Goal: Information Seeking & Learning: Learn about a topic

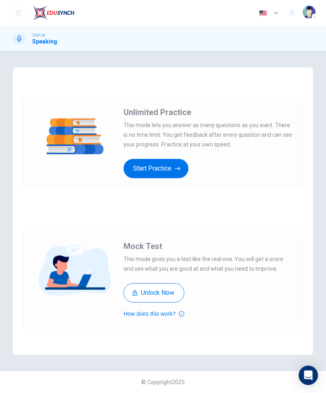
click at [161, 171] on button "Start Practice" at bounding box center [156, 168] width 65 height 19
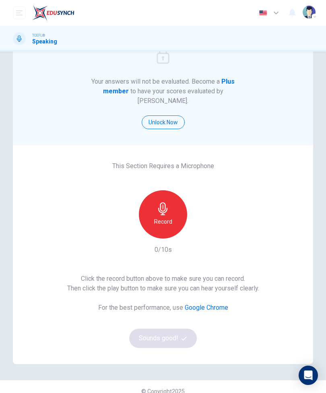
scroll to position [36, 0]
click at [150, 211] on div "Record" at bounding box center [163, 214] width 48 height 48
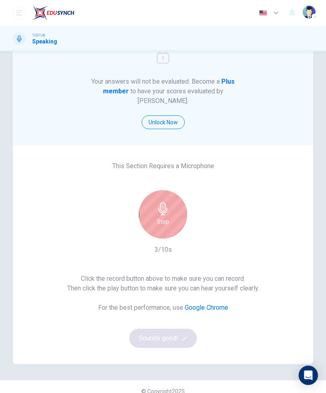
click at [160, 217] on h6 "Stop" at bounding box center [163, 222] width 12 height 10
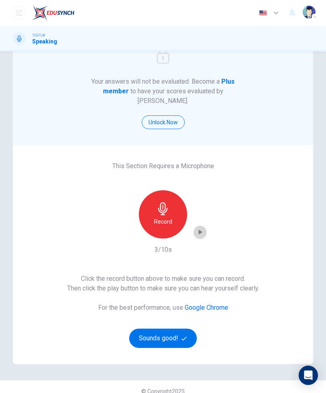
click at [200, 230] on icon "button" at bounding box center [201, 232] width 4 height 5
click at [200, 228] on icon "button" at bounding box center [200, 232] width 8 height 8
click at [169, 337] on button "Sounds good!" at bounding box center [163, 338] width 68 height 19
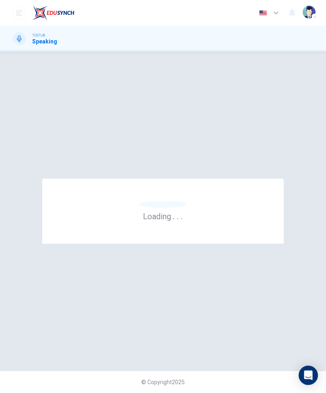
scroll to position [0, 0]
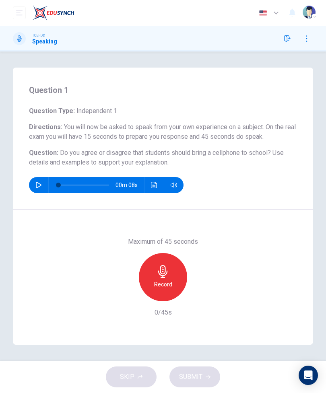
click at [37, 188] on icon "button" at bounding box center [39, 185] width 6 height 6
type input "0"
click at [166, 274] on icon "button" at bounding box center [162, 271] width 9 height 13
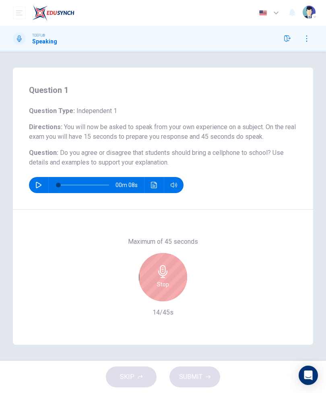
click at [173, 262] on div "Stop" at bounding box center [163, 277] width 48 height 48
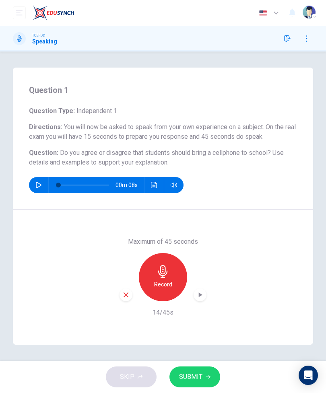
click at [117, 298] on div "Maximum of 45 seconds Record 14/45s" at bounding box center [163, 277] width 300 height 135
click at [127, 294] on icon "button" at bounding box center [126, 295] width 5 height 5
click at [175, 277] on div "Record" at bounding box center [163, 277] width 48 height 48
click at [195, 386] on button "SUBMIT" at bounding box center [194, 377] width 51 height 21
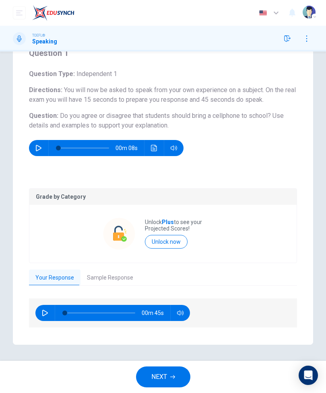
scroll to position [37, 0]
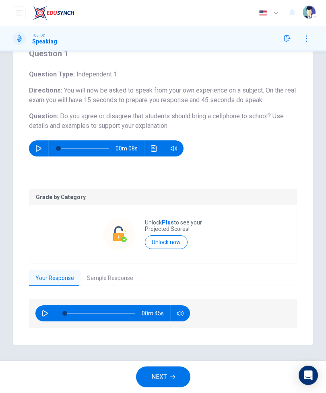
click at [116, 274] on button "Sample Response" at bounding box center [110, 278] width 59 height 17
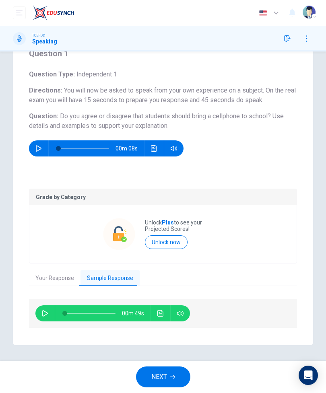
click at [41, 317] on button "button" at bounding box center [45, 314] width 13 height 16
click at [162, 313] on icon "Click to see the audio transcription" at bounding box center [160, 313] width 6 height 6
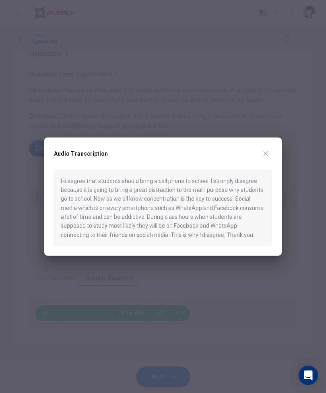
type input "0"
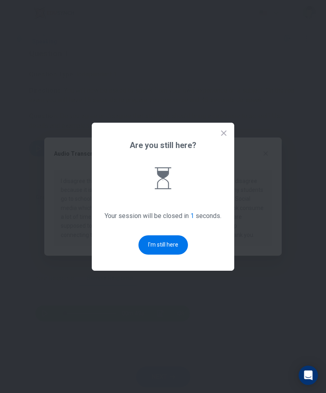
scroll to position [0, 0]
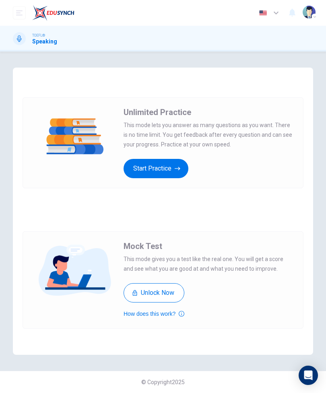
click at [167, 162] on button "Start Practice" at bounding box center [156, 168] width 65 height 19
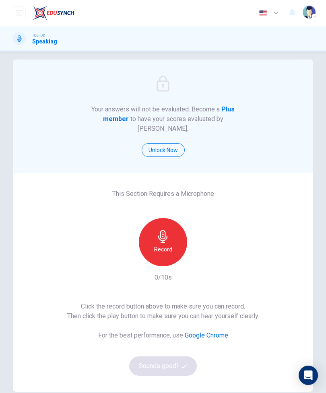
scroll to position [8, 0]
click at [167, 230] on icon "button" at bounding box center [162, 236] width 9 height 13
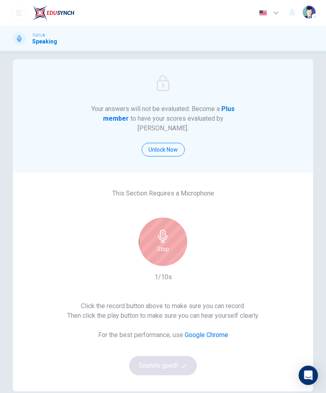
click at [167, 234] on div "Stop" at bounding box center [163, 242] width 48 height 48
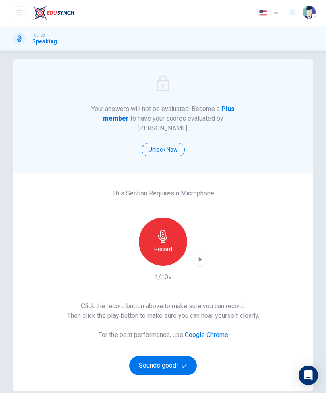
click at [197, 256] on icon "button" at bounding box center [200, 260] width 8 height 8
click at [174, 356] on button "Sounds good!" at bounding box center [163, 365] width 68 height 19
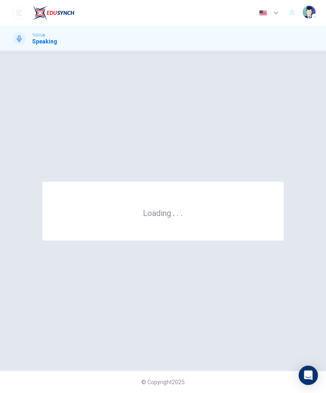
scroll to position [0, 0]
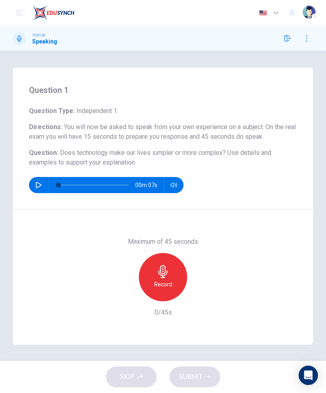
click at [41, 192] on button "button" at bounding box center [38, 185] width 13 height 16
type input "0"
click at [173, 276] on div "Record" at bounding box center [163, 277] width 48 height 48
click at [205, 373] on button "SUBMIT" at bounding box center [194, 377] width 51 height 21
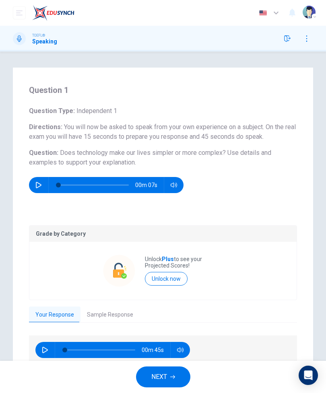
click at [120, 317] on button "Sample Response" at bounding box center [110, 315] width 59 height 17
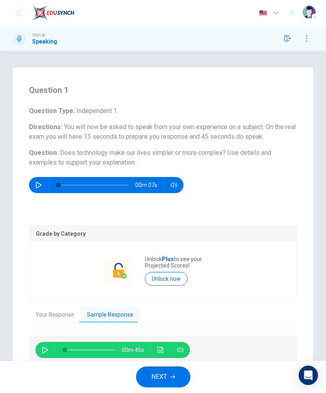
click at [51, 346] on button "button" at bounding box center [45, 350] width 13 height 16
type input "0"
click at [163, 347] on icon "Click to see the audio transcription" at bounding box center [160, 350] width 6 height 6
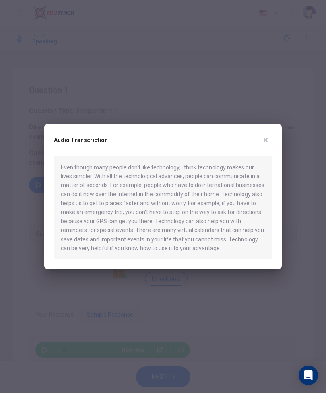
click at [266, 143] on icon "button" at bounding box center [265, 140] width 6 height 6
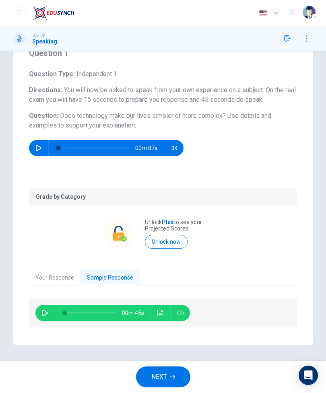
scroll to position [37, 0]
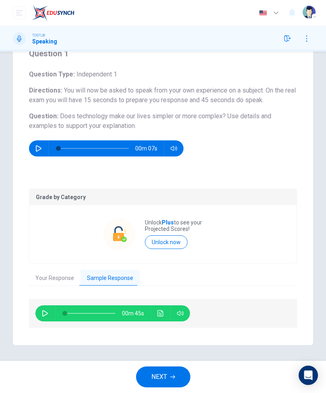
click at [62, 281] on button "Your Response" at bounding box center [55, 278] width 52 height 17
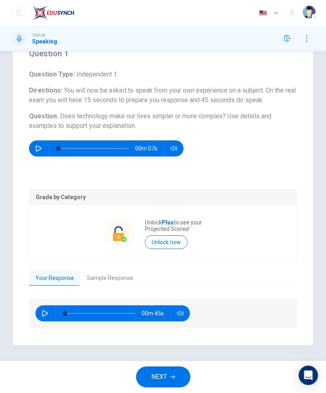
click at [41, 324] on div "00m 45s" at bounding box center [163, 313] width 268 height 29
click at [41, 323] on div "00m 45s" at bounding box center [163, 313] width 268 height 29
click at [47, 314] on icon "button" at bounding box center [45, 313] width 6 height 6
click at [46, 312] on icon "button" at bounding box center [45, 313] width 4 height 5
click at [43, 316] on icon "button" at bounding box center [45, 313] width 6 height 6
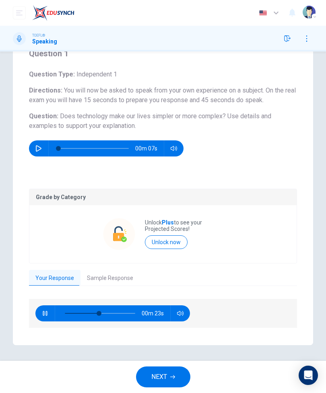
type input "51"
click at [113, 276] on button "Sample Response" at bounding box center [110, 278] width 59 height 17
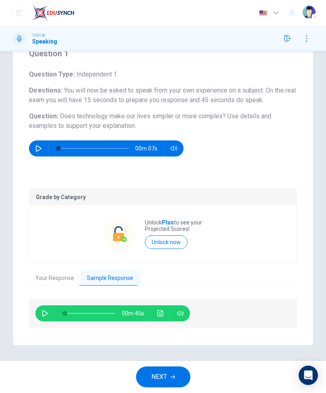
click at [62, 312] on span at bounding box center [64, 313] width 5 height 5
click at [48, 313] on icon "button" at bounding box center [45, 313] width 6 height 6
type input "2"
click at [66, 274] on button "Your Response" at bounding box center [55, 278] width 52 height 17
type input "58"
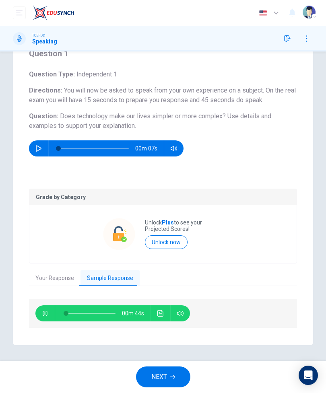
type input "2"
type input "60"
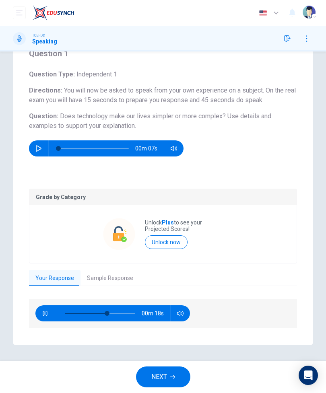
type input "4"
click at [45, 314] on icon "button" at bounding box center [45, 313] width 6 height 6
type input "60"
click at [112, 277] on button "Sample Response" at bounding box center [110, 278] width 59 height 17
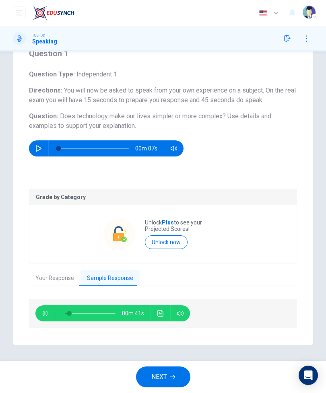
click at [163, 314] on icon "Click to see the audio transcription" at bounding box center [160, 313] width 6 height 6
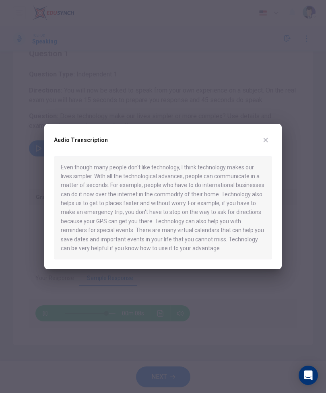
click at [265, 136] on button "button" at bounding box center [265, 140] width 13 height 13
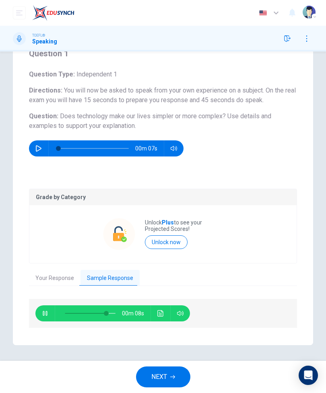
type input "84"
click at [171, 382] on button "NEXT" at bounding box center [163, 377] width 54 height 21
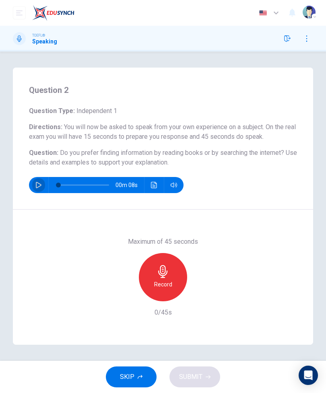
click at [37, 190] on button "button" at bounding box center [38, 185] width 13 height 16
type input "0"
click at [173, 263] on div "Record" at bounding box center [163, 277] width 48 height 48
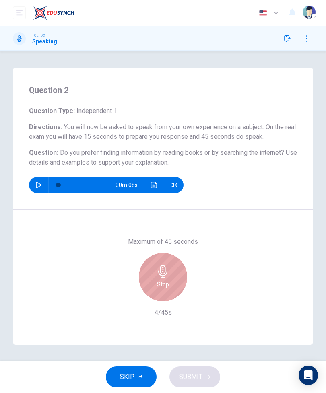
click at [174, 272] on div "Stop" at bounding box center [163, 277] width 48 height 48
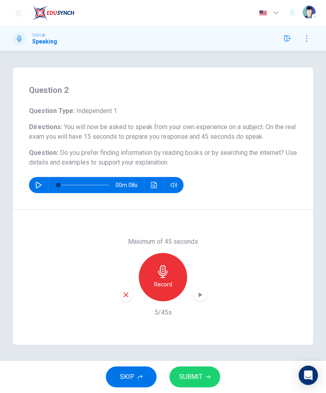
click at [125, 295] on icon "button" at bounding box center [126, 295] width 5 height 5
click at [161, 275] on icon "button" at bounding box center [162, 271] width 9 height 13
click at [188, 382] on span "SUBMIT" at bounding box center [190, 377] width 23 height 11
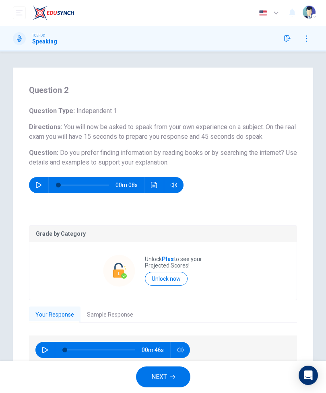
click at [43, 357] on button "button" at bounding box center [45, 350] width 13 height 16
click at [44, 355] on button "button" at bounding box center [45, 350] width 13 height 16
type input "43"
click at [117, 309] on button "Sample Response" at bounding box center [110, 315] width 59 height 17
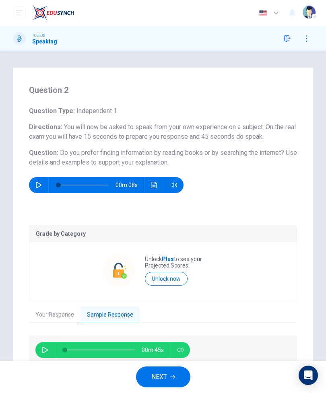
click at [47, 349] on icon "button" at bounding box center [45, 350] width 6 height 6
click at [44, 352] on icon "button" at bounding box center [45, 350] width 4 height 5
click at [46, 355] on button "button" at bounding box center [45, 350] width 13 height 16
click at [46, 350] on icon "button" at bounding box center [45, 350] width 6 height 6
click at [47, 355] on button "button" at bounding box center [45, 350] width 13 height 16
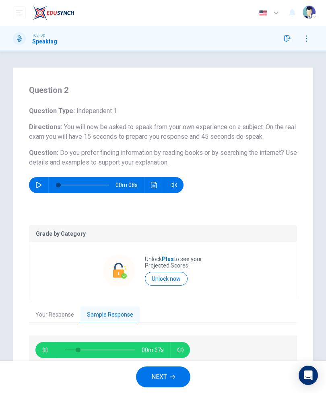
click at [52, 344] on div "00m 37s" at bounding box center [112, 350] width 155 height 16
click at [51, 350] on button "button" at bounding box center [45, 350] width 13 height 16
click at [50, 344] on div "00m 36s" at bounding box center [112, 350] width 155 height 16
click at [58, 342] on div at bounding box center [98, 350] width 87 height 16
click at [50, 350] on button "button" at bounding box center [45, 350] width 13 height 16
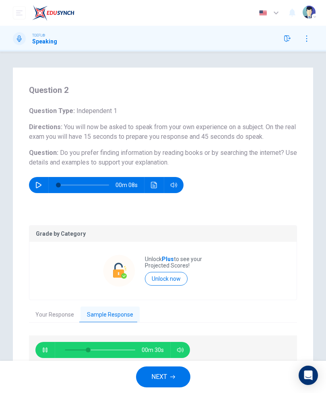
click at [46, 347] on icon "button" at bounding box center [45, 350] width 6 height 6
click at [50, 355] on button "button" at bounding box center [45, 350] width 13 height 16
click at [50, 353] on button "button" at bounding box center [45, 350] width 13 height 16
click at [47, 350] on icon "button" at bounding box center [45, 350] width 6 height 6
click at [47, 342] on button "button" at bounding box center [45, 350] width 13 height 16
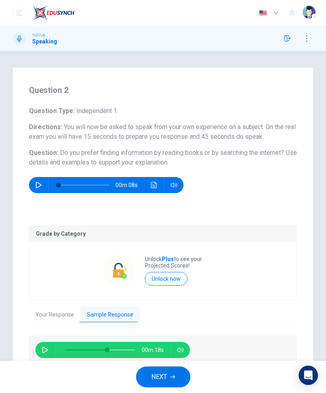
click at [44, 347] on icon "button" at bounding box center [45, 350] width 6 height 6
type input "98"
click at [164, 372] on span "NEXT" at bounding box center [159, 377] width 16 height 11
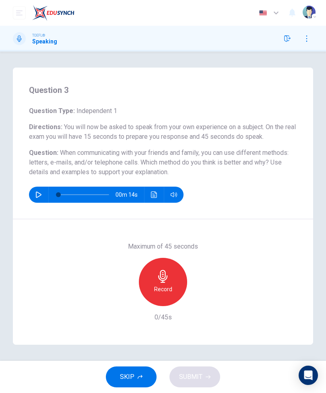
click at [41, 194] on icon "button" at bounding box center [39, 195] width 6 height 6
type input "0"
click at [170, 285] on h6 "Record" at bounding box center [163, 290] width 18 height 10
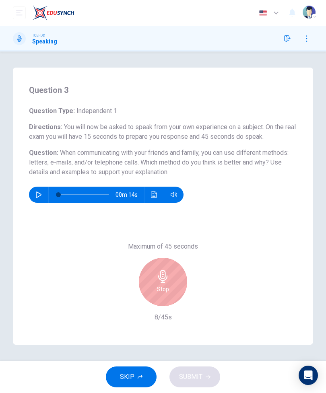
click at [134, 367] on button "SKIP" at bounding box center [131, 377] width 51 height 21
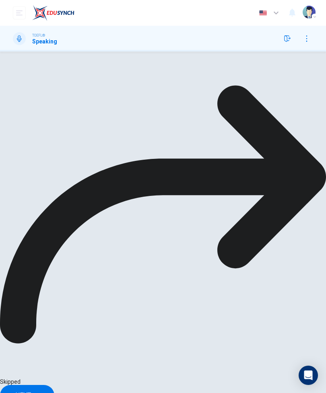
scroll to position [33, 0]
click at [101, 379] on div at bounding box center [163, 215] width 326 height 327
click at [104, 374] on div at bounding box center [163, 215] width 326 height 327
click at [54, 385] on button "NEXT" at bounding box center [27, 395] width 54 height 21
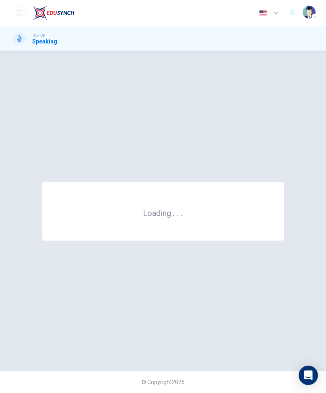
scroll to position [0, 0]
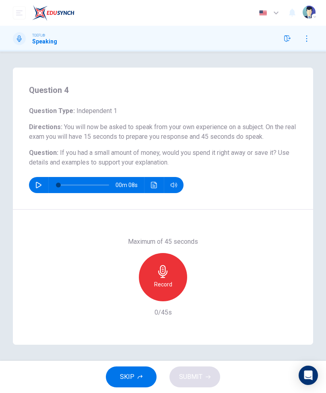
click at [165, 269] on icon "button" at bounding box center [162, 271] width 9 height 13
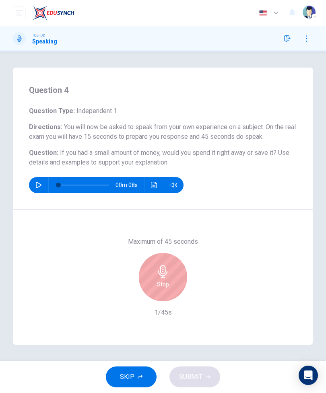
click at [177, 277] on div "Stop" at bounding box center [163, 277] width 48 height 48
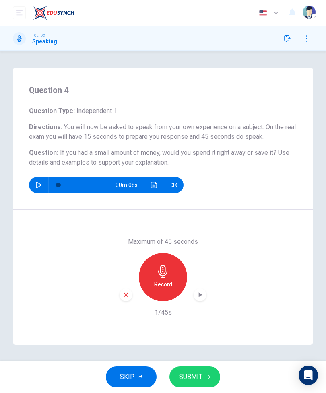
click at [122, 294] on icon "button" at bounding box center [125, 294] width 7 height 7
click at [43, 188] on button "button" at bounding box center [38, 185] width 13 height 16
click at [165, 277] on icon "button" at bounding box center [163, 271] width 13 height 13
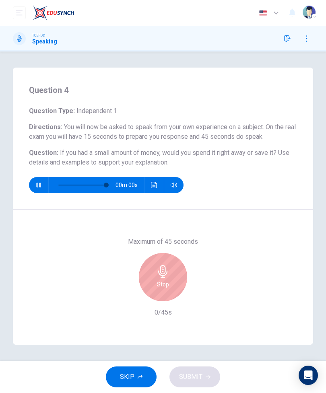
type input "0"
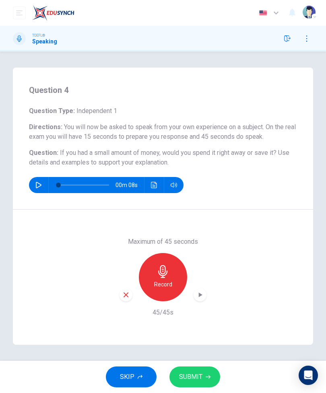
click at [202, 362] on div "SKIP SUBMIT" at bounding box center [163, 377] width 326 height 32
click at [200, 377] on span "SUBMIT" at bounding box center [190, 377] width 23 height 11
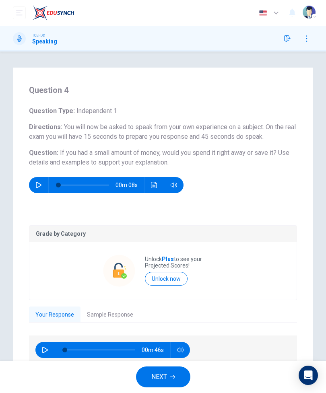
click at [110, 318] on button "Sample Response" at bounding box center [110, 315] width 59 height 17
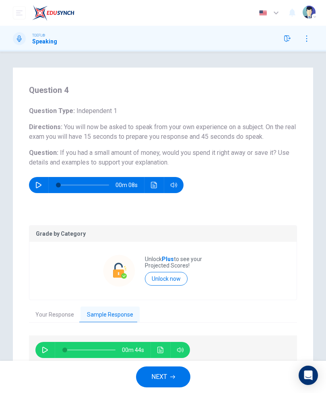
click at [50, 346] on button "button" at bounding box center [45, 350] width 13 height 16
click at [43, 351] on icon "button" at bounding box center [45, 350] width 6 height 6
type input "43"
click at [60, 314] on button "Your Response" at bounding box center [55, 315] width 52 height 17
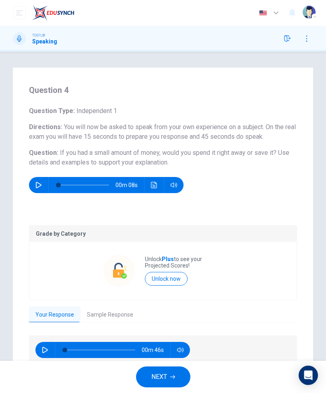
click at [46, 353] on button "button" at bounding box center [45, 350] width 13 height 16
click at [45, 351] on icon "button" at bounding box center [45, 350] width 6 height 6
click at [102, 349] on span at bounding box center [100, 350] width 70 height 17
click at [50, 347] on button "button" at bounding box center [45, 350] width 13 height 16
click at [77, 347] on span at bounding box center [100, 350] width 70 height 17
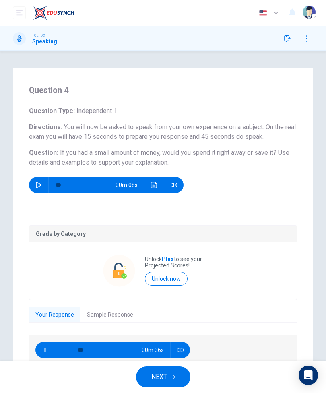
click at [51, 350] on button "button" at bounding box center [45, 350] width 13 height 16
click at [72, 349] on span at bounding box center [69, 350] width 5 height 5
type input "19"
click at [170, 385] on button "NEXT" at bounding box center [163, 377] width 54 height 21
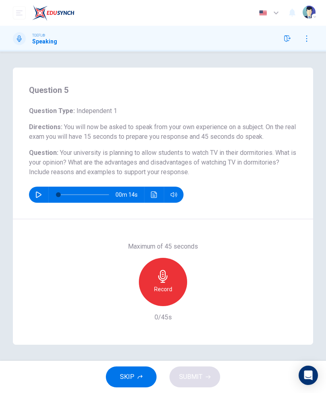
click at [173, 278] on div "Record" at bounding box center [163, 282] width 48 height 48
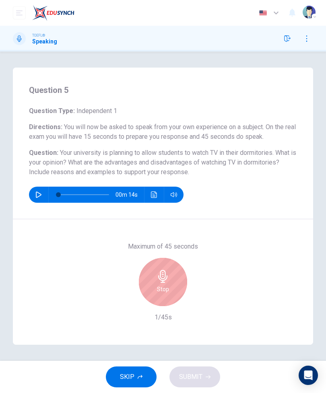
click at [173, 286] on div "Stop" at bounding box center [163, 282] width 48 height 48
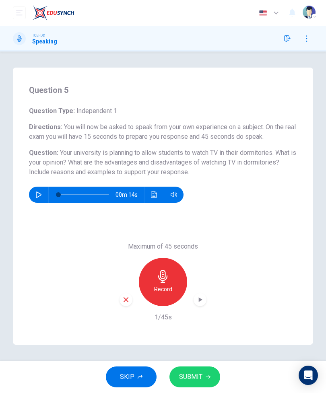
click at [131, 303] on div "button" at bounding box center [126, 299] width 13 height 13
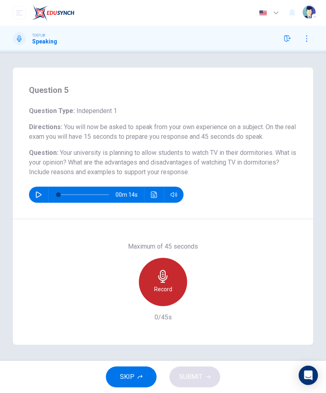
click at [168, 281] on icon "button" at bounding box center [163, 276] width 13 height 13
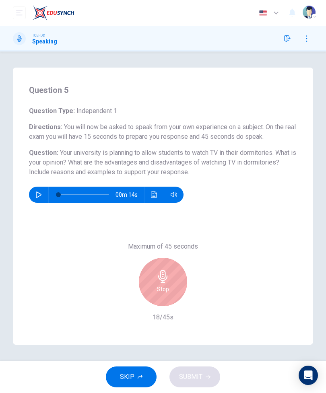
click at [170, 289] on div "Stop" at bounding box center [163, 282] width 48 height 48
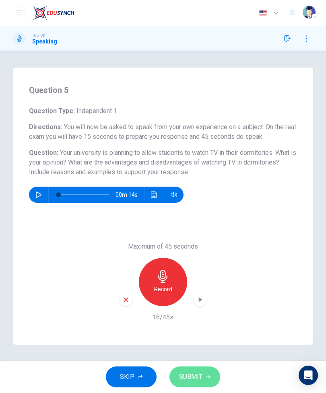
click at [192, 378] on span "SUBMIT" at bounding box center [190, 377] width 23 height 11
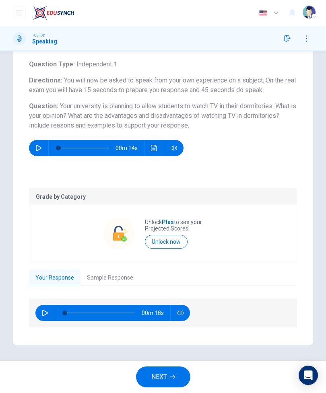
click at [50, 314] on button "button" at bounding box center [45, 313] width 13 height 16
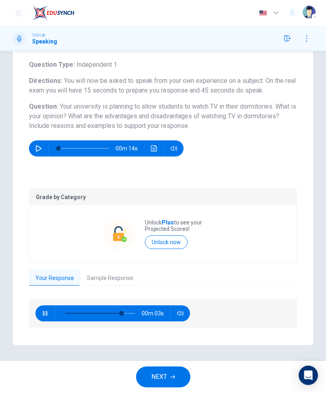
click at [50, 306] on div "00m 03s" at bounding box center [112, 314] width 155 height 16
click at [45, 318] on button "button" at bounding box center [45, 314] width 13 height 16
type input "86"
click at [169, 377] on button "NEXT" at bounding box center [163, 377] width 54 height 21
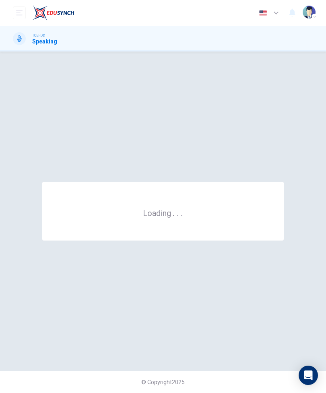
scroll to position [0, 0]
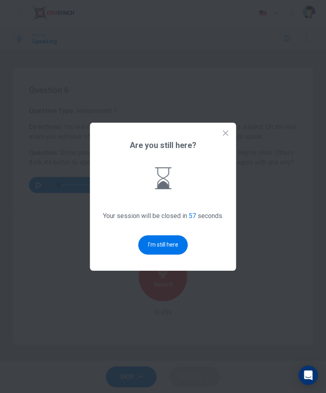
click at [167, 251] on button "I'm still here" at bounding box center [163, 245] width 50 height 19
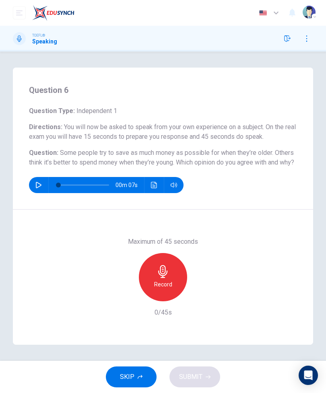
click at [326, 279] on div "Question 6 Question Type : Independent 1 Directions : You will now be asked to …" at bounding box center [163, 206] width 326 height 277
click at [46, 209] on div "Question 6 Question Type : Independent 1 Directions : You will now be asked to …" at bounding box center [163, 139] width 300 height 142
click at [45, 208] on div "Question 6 Question Type : Independent 1 Directions : You will now be asked to …" at bounding box center [163, 139] width 300 height 142
click at [39, 188] on icon "button" at bounding box center [39, 185] width 6 height 6
type input "0"
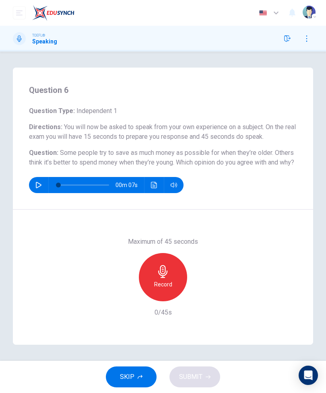
click at [251, 287] on div "Maximum of 45 seconds Record 0/45s" at bounding box center [163, 277] width 300 height 135
click at [259, 299] on div "Maximum of 45 seconds Record 0/45s" at bounding box center [163, 277] width 300 height 135
click at [131, 370] on button "SKIP" at bounding box center [131, 377] width 51 height 21
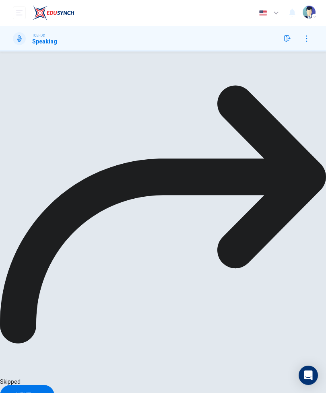
scroll to position [47, 0]
click at [53, 310] on div "00m 41s" at bounding box center [112, 304] width 155 height 16
click at [46, 312] on button "button" at bounding box center [45, 304] width 13 height 16
click at [164, 310] on button "Click to see the audio transcription" at bounding box center [160, 304] width 13 height 16
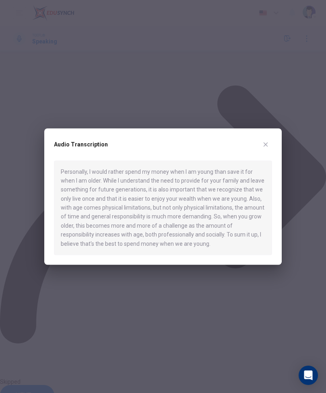
click at [271, 147] on button "button" at bounding box center [265, 144] width 13 height 13
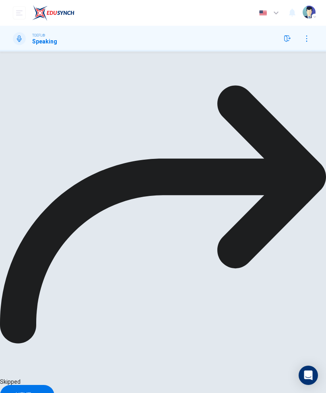
click at [51, 312] on button "button" at bounding box center [45, 304] width 13 height 16
click at [166, 312] on button "Click to see the audio transcription" at bounding box center [160, 304] width 13 height 16
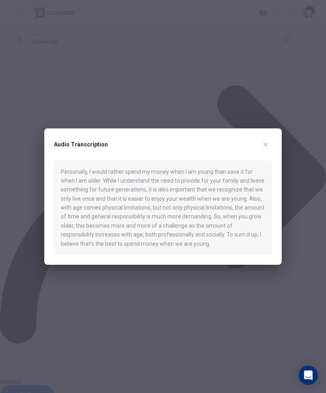
click at [277, 242] on div "Audio Transcription Personally, I would rather spend my money when I am young t…" at bounding box center [163, 196] width 238 height 137
click at [4, 362] on div at bounding box center [163, 196] width 326 height 393
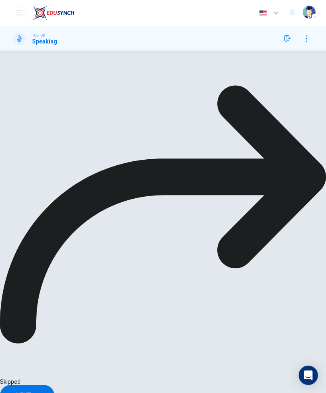
click at [165, 309] on button "Click to see the audio transcription" at bounding box center [160, 304] width 13 height 16
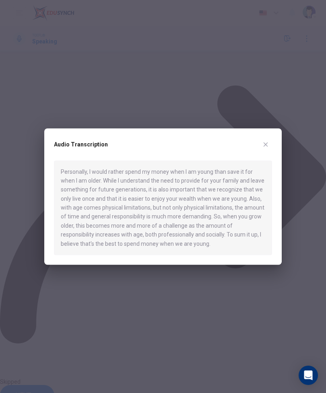
click at [232, 242] on div "Personally, I would rather spend my money when I am young than save it for when…" at bounding box center [163, 208] width 218 height 95
click at [254, 242] on div "Personally, I would rather spend my money when I am young than save it for when…" at bounding box center [163, 208] width 218 height 95
click at [259, 241] on div "Personally, I would rather spend my money when I am young than save it for when…" at bounding box center [163, 208] width 218 height 95
click at [258, 244] on div "Personally, I would rather spend my money when I am young than save it for when…" at bounding box center [163, 208] width 218 height 95
click at [257, 245] on div "Personally, I would rather spend my money when I am young than save it for when…" at bounding box center [163, 208] width 218 height 95
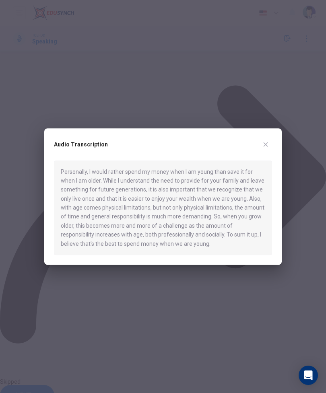
click at [266, 143] on icon "button" at bounding box center [265, 144] width 6 height 6
type input "7"
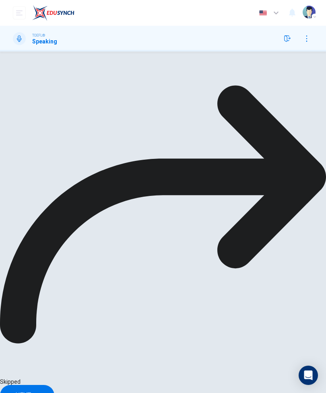
click at [54, 385] on button "NEXT" at bounding box center [27, 395] width 54 height 21
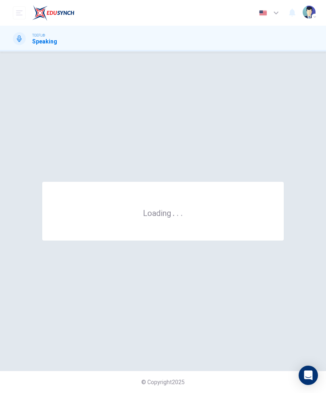
scroll to position [0, 0]
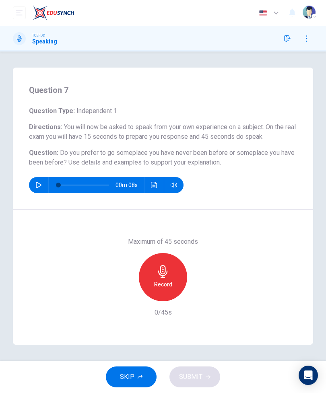
click at [56, 187] on span at bounding box center [58, 185] width 5 height 5
click at [36, 186] on icon "button" at bounding box center [39, 185] width 6 height 6
click at [42, 182] on button "button" at bounding box center [38, 185] width 13 height 16
type input "0"
click at [166, 271] on icon "button" at bounding box center [163, 271] width 13 height 13
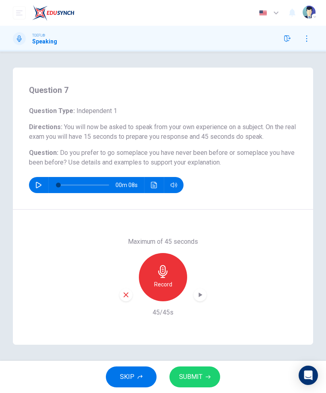
click at [203, 372] on button "SUBMIT" at bounding box center [194, 377] width 51 height 21
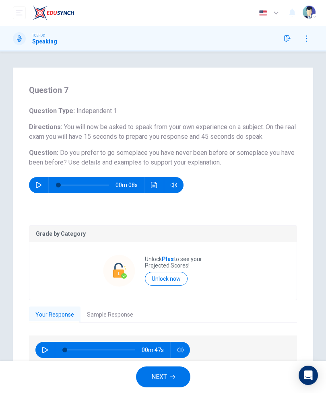
click at [50, 347] on button "button" at bounding box center [45, 350] width 13 height 16
type input "35"
click at [123, 311] on button "Sample Response" at bounding box center [110, 315] width 59 height 17
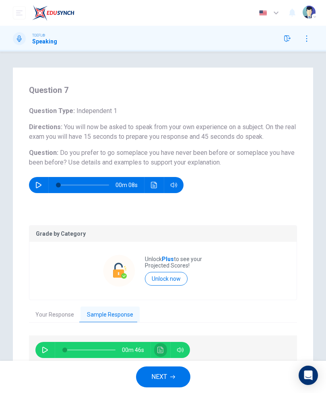
click at [162, 351] on icon "Click to see the audio transcription" at bounding box center [160, 350] width 6 height 6
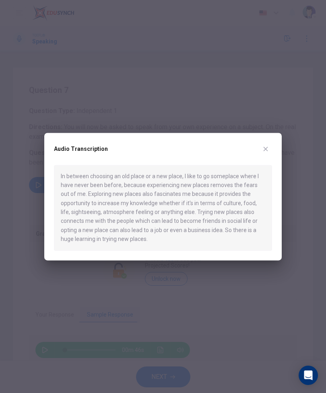
click at [259, 328] on div at bounding box center [163, 196] width 326 height 393
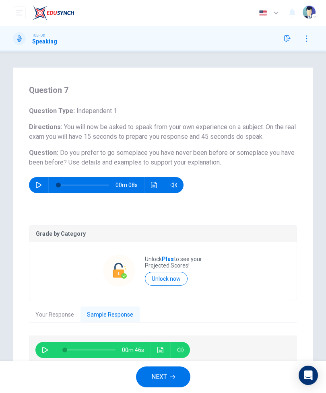
click at [280, 150] on span "Do you prefer to go someplace you have never been before or someplace you have …" at bounding box center [162, 157] width 266 height 17
click at [167, 378] on span "NEXT" at bounding box center [159, 377] width 16 height 11
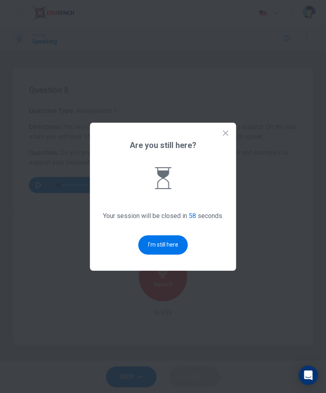
click at [165, 255] on button "I'm still here" at bounding box center [163, 245] width 50 height 19
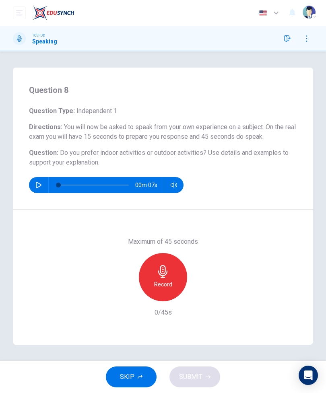
click at [163, 277] on icon "button" at bounding box center [162, 271] width 9 height 13
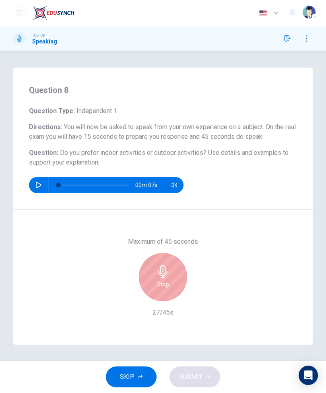
click at [162, 263] on div "Stop" at bounding box center [163, 277] width 48 height 48
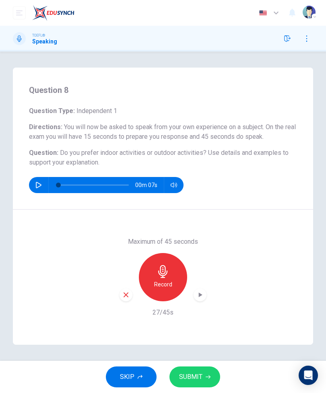
click at [197, 374] on span "SUBMIT" at bounding box center [190, 377] width 23 height 11
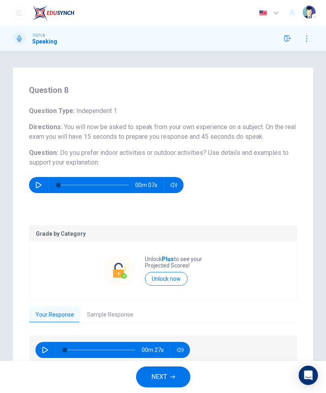
click at [38, 354] on div "00m 27s" at bounding box center [112, 350] width 155 height 16
click at [42, 354] on button "button" at bounding box center [45, 350] width 13 height 16
type input "0"
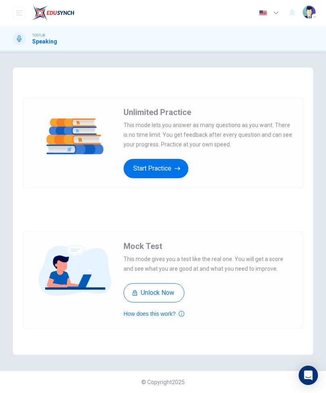
click at [182, 166] on button "Start Practice" at bounding box center [156, 168] width 65 height 19
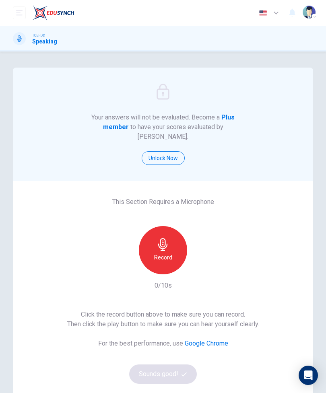
click at [174, 248] on div "Record" at bounding box center [163, 250] width 48 height 48
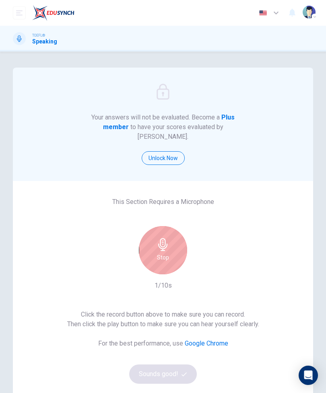
click at [173, 245] on div "Stop" at bounding box center [163, 250] width 48 height 48
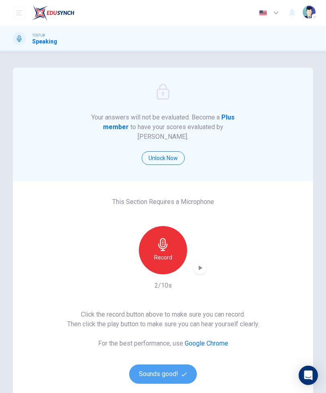
click at [167, 365] on button "Sounds good!" at bounding box center [163, 374] width 68 height 19
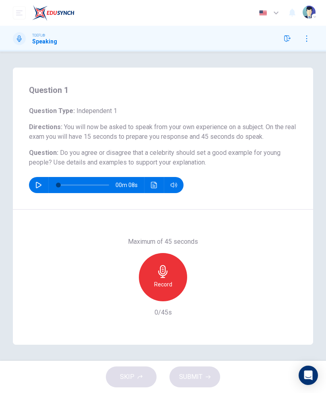
click at [34, 180] on button "button" at bounding box center [38, 185] width 13 height 16
type input "0"
click at [164, 277] on icon "button" at bounding box center [163, 271] width 13 height 13
click at [198, 382] on span "SUBMIT" at bounding box center [190, 377] width 23 height 11
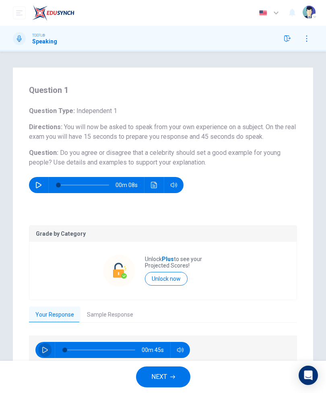
click at [43, 351] on icon "button" at bounding box center [45, 350] width 6 height 6
click at [47, 353] on icon "button" at bounding box center [45, 350] width 6 height 6
type input "15"
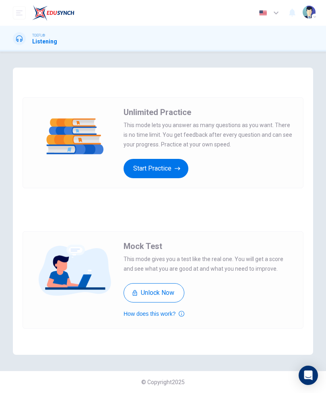
click at [194, 154] on div "Unlimited Practice This mode lets you answer as many questions as you want. The…" at bounding box center [209, 142] width 170 height 71
click at [187, 163] on button "Start Practice" at bounding box center [156, 168] width 65 height 19
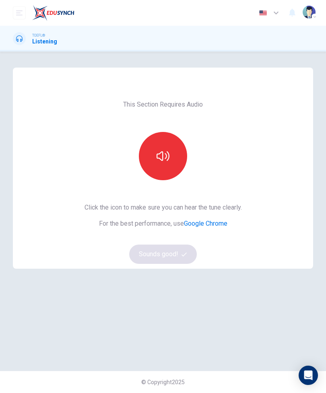
click at [183, 167] on button "button" at bounding box center [163, 156] width 48 height 48
click at [178, 162] on button "button" at bounding box center [163, 156] width 48 height 48
click at [194, 250] on button "Sounds good!" at bounding box center [163, 254] width 68 height 19
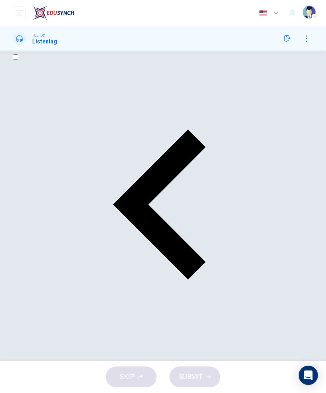
scroll to position [11, 0]
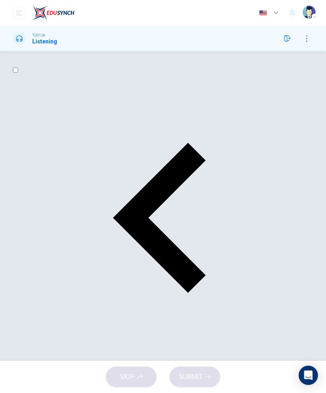
scroll to position [13, 0]
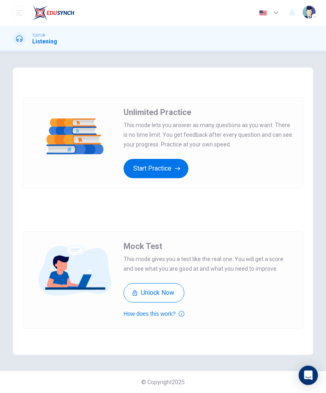
click at [175, 174] on button "Start Practice" at bounding box center [156, 168] width 65 height 19
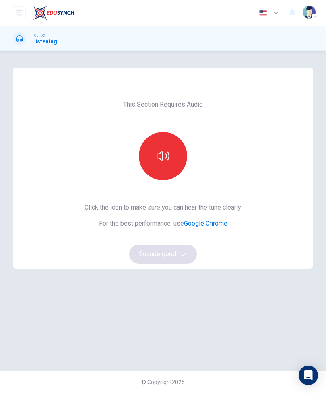
click at [304, 87] on div "This Section Requires Audio Click the icon to make sure you can hear the tune c…" at bounding box center [163, 168] width 300 height 201
click at [255, 0] on div "Dashboard Practice Analysis Pricing English en ​ ss j" at bounding box center [163, 13] width 300 height 26
click at [171, 137] on button "button" at bounding box center [163, 156] width 48 height 48
click at [166, 166] on button "button" at bounding box center [163, 156] width 48 height 48
click at [190, 260] on button "Sounds good!" at bounding box center [163, 254] width 68 height 19
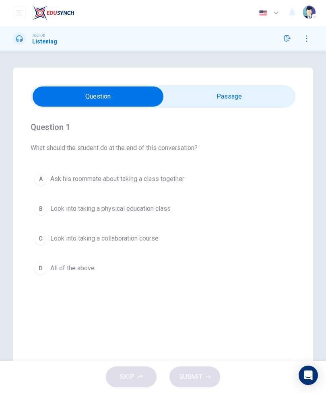
click at [188, 259] on button "D All of the above" at bounding box center [163, 268] width 265 height 20
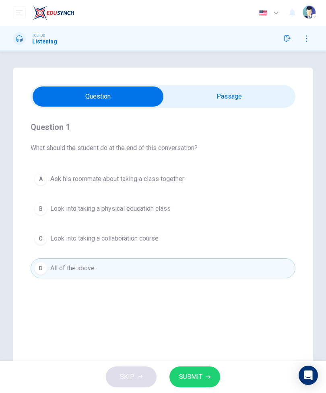
click at [230, 147] on span "What should the student do at the end of this conversation?" at bounding box center [163, 148] width 265 height 10
click at [255, 112] on div "Question 1 What should the student do at the end of this conversation? A Ask hi…" at bounding box center [163, 200] width 265 height 184
click at [264, 95] on input "checkbox" at bounding box center [97, 97] width 397 height 20
checkbox input "true"
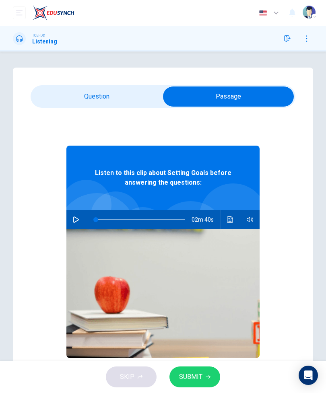
click at [81, 223] on button "button" at bounding box center [76, 219] width 13 height 19
type input "1"
click at [144, 104] on input "checkbox" at bounding box center [228, 97] width 397 height 20
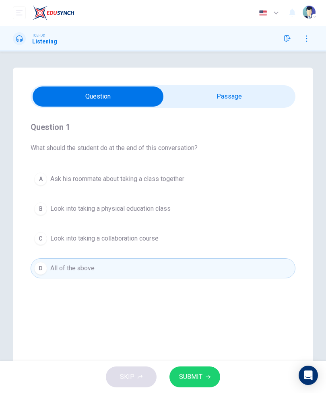
click at [161, 212] on span "Look into taking a physical education class" at bounding box center [110, 209] width 120 height 10
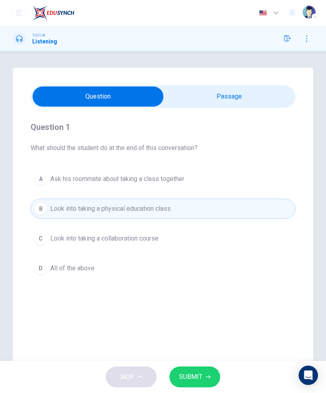
click at [170, 233] on button "C Look into taking a collaboration course" at bounding box center [163, 239] width 265 height 20
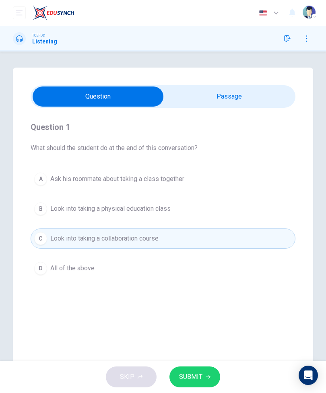
click at [91, 283] on div "Question 1 What should the student do at the end of this conversation? A Ask hi…" at bounding box center [163, 200] width 265 height 184
click at [105, 277] on button "D All of the above" at bounding box center [163, 268] width 265 height 20
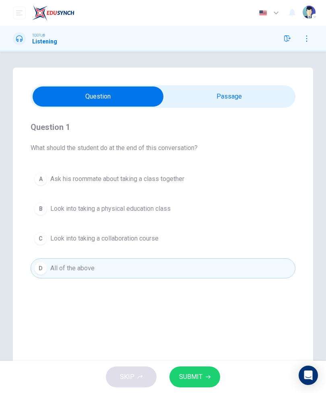
click at [178, 271] on button "D All of the above" at bounding box center [163, 268] width 265 height 20
click at [201, 378] on span "SUBMIT" at bounding box center [190, 377] width 23 height 11
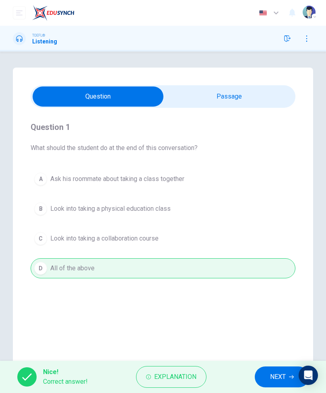
click at [279, 381] on span "NEXT" at bounding box center [278, 377] width 16 height 11
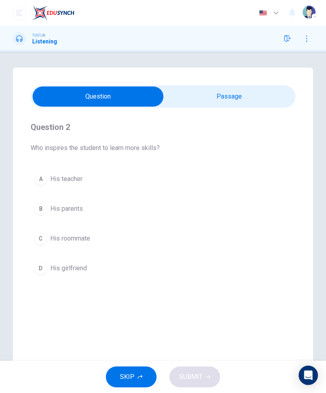
click at [235, 104] on input "checkbox" at bounding box center [97, 97] width 397 height 20
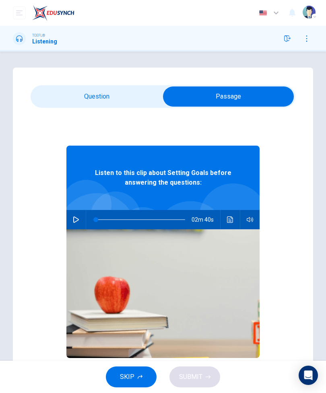
click at [235, 104] on input "checkbox" at bounding box center [228, 97] width 397 height 20
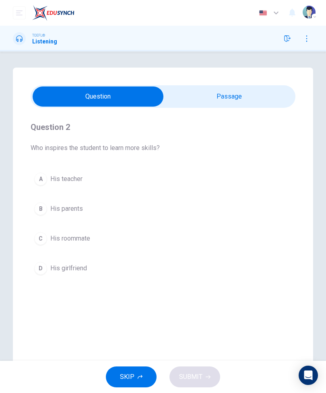
click at [243, 98] on input "checkbox" at bounding box center [97, 97] width 397 height 20
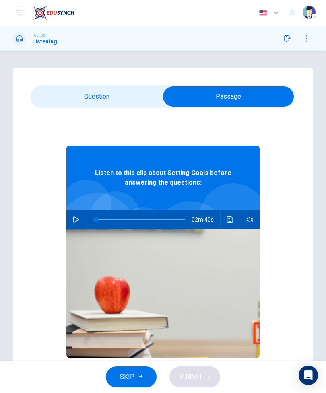
click at [81, 218] on button "button" at bounding box center [76, 219] width 13 height 19
click at [114, 97] on input "checkbox" at bounding box center [228, 97] width 397 height 20
checkbox input "false"
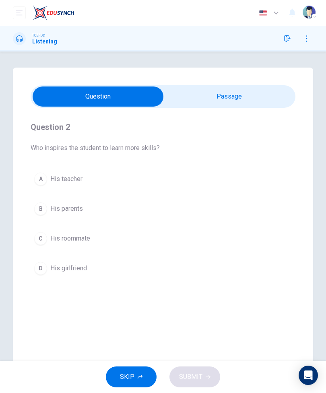
type input "1"
click at [259, 99] on input "checkbox" at bounding box center [97, 97] width 397 height 20
checkbox input "true"
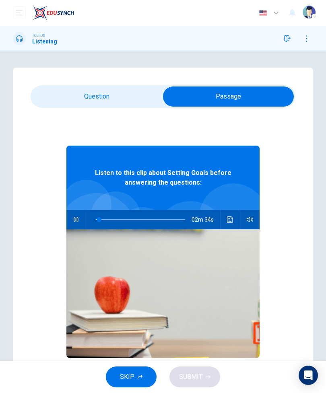
click at [76, 225] on button "button" at bounding box center [76, 219] width 13 height 19
type input "0"
click at [230, 223] on icon "Click to see the audio transcription" at bounding box center [230, 220] width 6 height 6
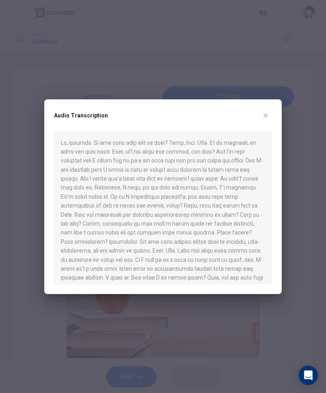
click at [310, 234] on div at bounding box center [163, 196] width 326 height 393
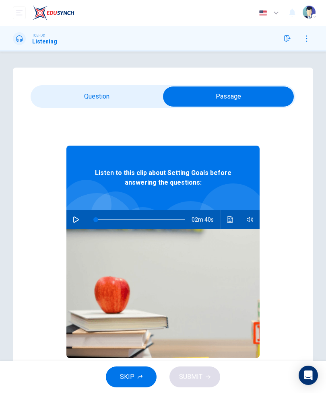
click at [230, 227] on button "Click to see the audio transcription" at bounding box center [230, 219] width 13 height 19
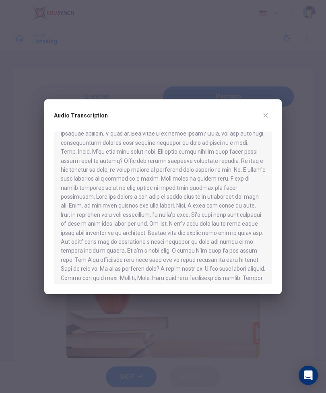
scroll to position [144, 0]
click at [291, 238] on div at bounding box center [163, 196] width 326 height 393
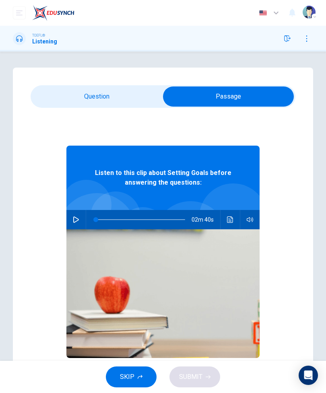
click at [77, 227] on button "button" at bounding box center [76, 219] width 13 height 19
click at [114, 101] on input "checkbox" at bounding box center [228, 97] width 397 height 20
checkbox input "false"
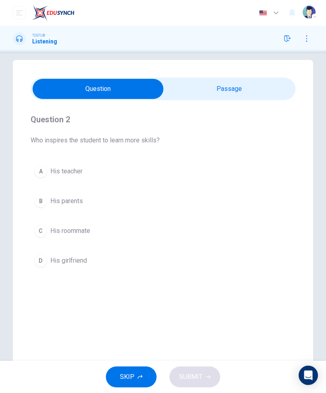
scroll to position [8, 0]
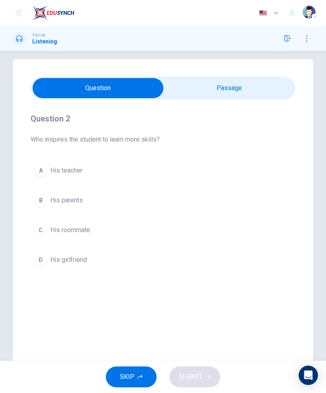
click at [108, 234] on button "C His roommate" at bounding box center [163, 230] width 265 height 20
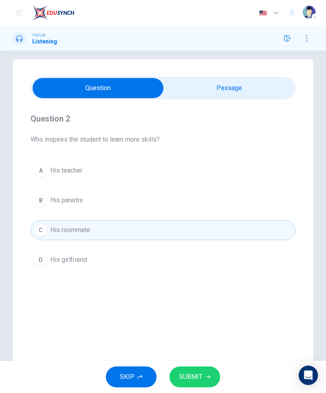
click at [215, 384] on button "SUBMIT" at bounding box center [194, 377] width 51 height 21
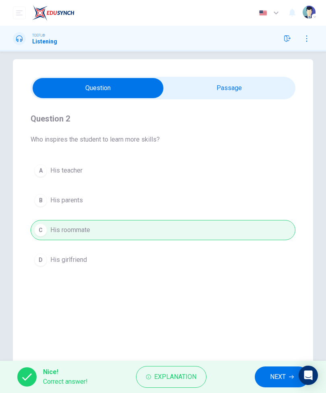
click at [273, 379] on span "NEXT" at bounding box center [278, 377] width 16 height 11
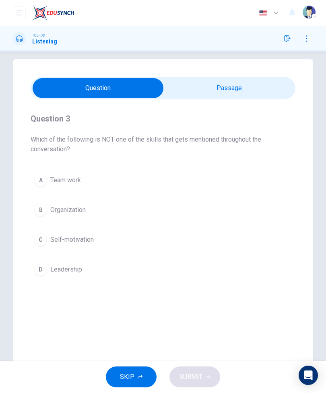
type input "14"
click at [243, 97] on input "checkbox" at bounding box center [97, 88] width 397 height 20
checkbox input "true"
type input "14"
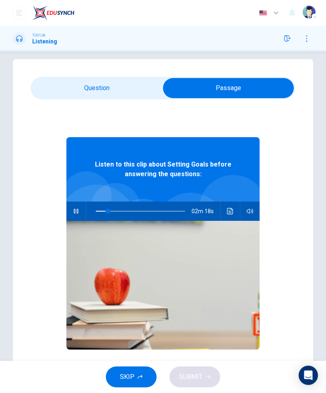
click at [242, 96] on input "checkbox" at bounding box center [228, 88] width 397 height 20
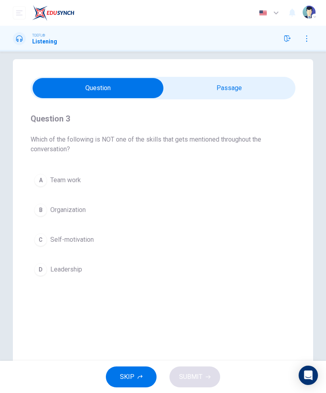
click at [230, 97] on input "checkbox" at bounding box center [97, 88] width 397 height 20
checkbox input "true"
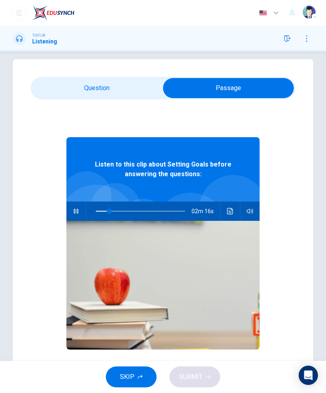
click at [78, 214] on icon "button" at bounding box center [76, 211] width 6 height 6
type input "15"
click at [127, 97] on input "checkbox" at bounding box center [228, 88] width 397 height 20
checkbox input "false"
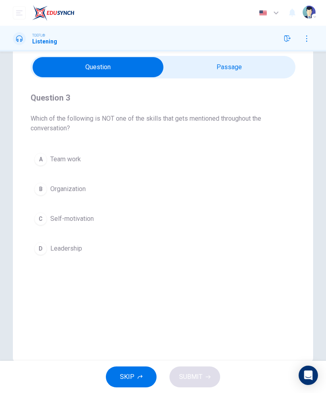
scroll to position [30, 0]
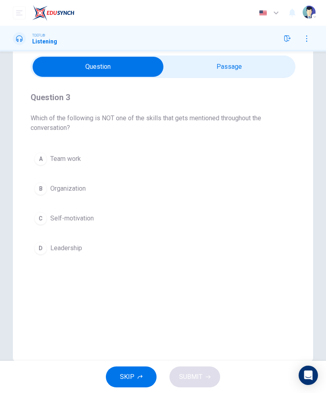
click at [122, 222] on button "C Self-motivation" at bounding box center [163, 219] width 265 height 20
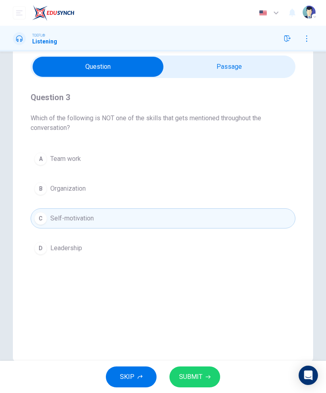
click at [208, 376] on icon "button" at bounding box center [208, 378] width 5 height 4
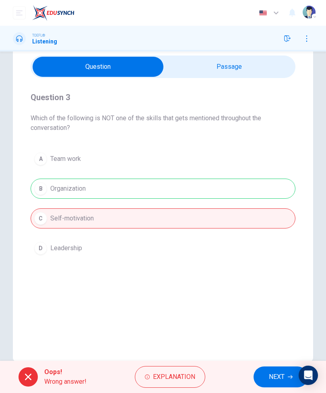
click at [264, 387] on button "NEXT" at bounding box center [281, 377] width 54 height 21
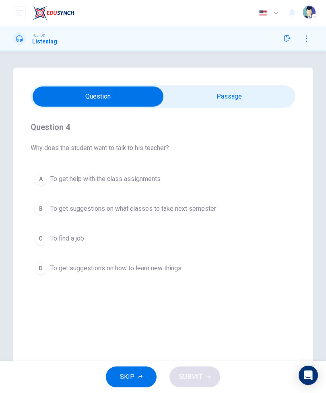
scroll to position [0, 0]
click at [195, 276] on button "D To get suggestions on how to learn new things" at bounding box center [163, 268] width 265 height 20
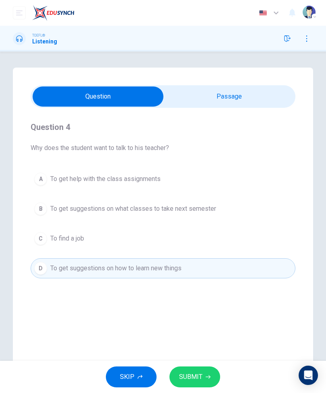
click at [206, 379] on icon "button" at bounding box center [208, 377] width 5 height 5
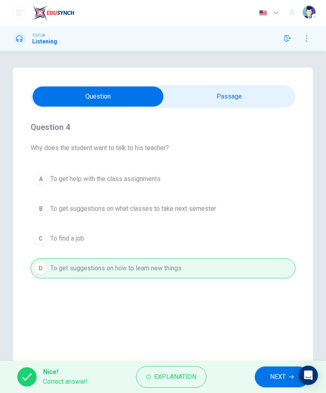
click at [269, 380] on button "NEXT" at bounding box center [282, 377] width 54 height 21
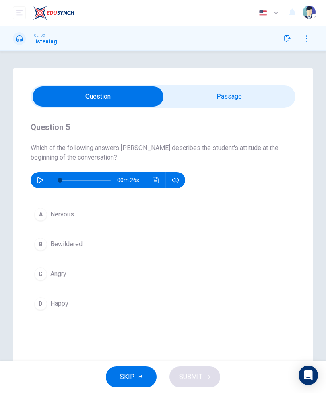
click at [35, 181] on button "button" at bounding box center [40, 180] width 13 height 16
type input "0"
click at [219, 215] on button "A Nervous" at bounding box center [163, 215] width 265 height 20
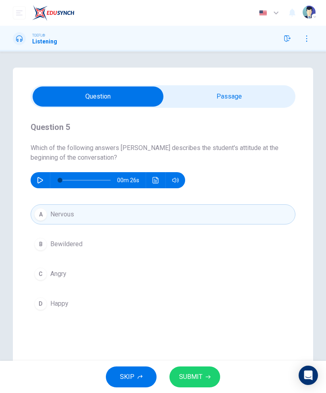
click at [215, 380] on button "SUBMIT" at bounding box center [194, 377] width 51 height 21
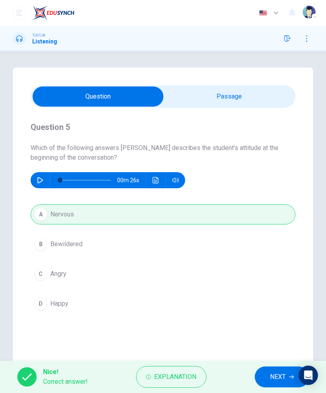
click at [279, 376] on span "NEXT" at bounding box center [278, 377] width 16 height 11
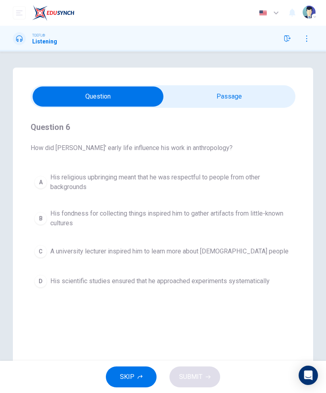
click at [310, 341] on div "Question 6 How did [PERSON_NAME]' early life influence his work in anthropology…" at bounding box center [163, 230] width 300 height 324
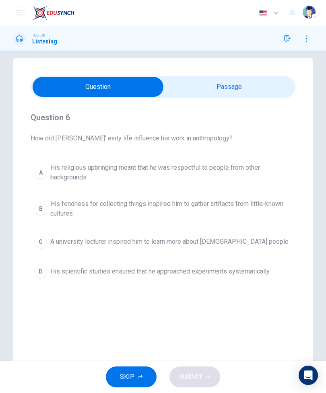
scroll to position [10, 0]
click at [263, 81] on input "checkbox" at bounding box center [97, 86] width 397 height 20
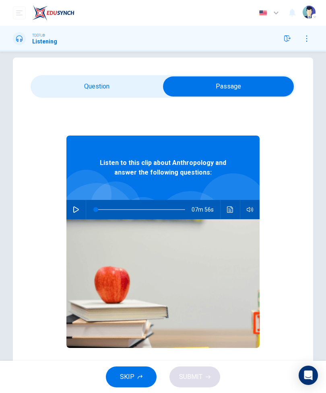
click at [132, 85] on input "checkbox" at bounding box center [228, 86] width 397 height 20
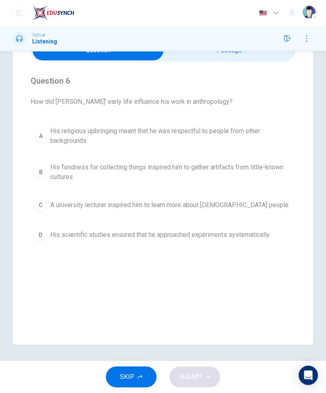
scroll to position [46, 0]
click at [250, 199] on button "C A university lecturer inspired him to learn more about [DEMOGRAPHIC_DATA] peo…" at bounding box center [163, 205] width 265 height 20
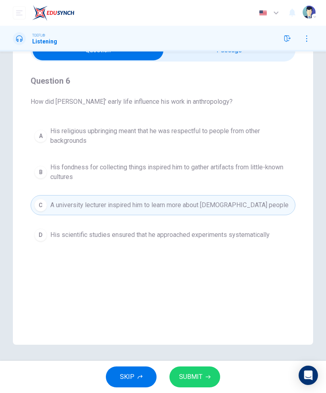
click at [195, 387] on button "SUBMIT" at bounding box center [194, 377] width 51 height 21
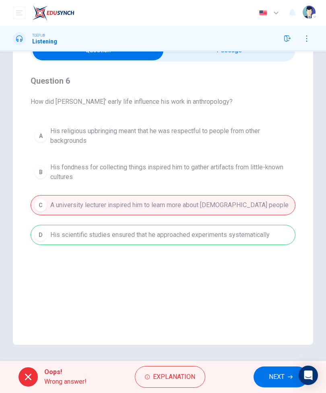
click at [285, 241] on div "A His religious upbringing meant that he was respectful to people from other ba…" at bounding box center [163, 184] width 265 height 122
click at [275, 387] on button "NEXT" at bounding box center [281, 377] width 54 height 21
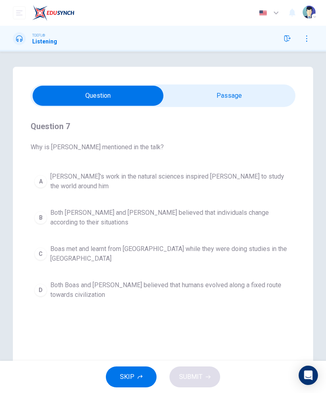
scroll to position [1, 0]
click at [273, 103] on input "checkbox" at bounding box center [97, 95] width 397 height 20
checkbox input "true"
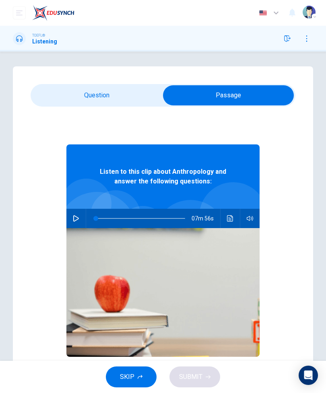
click at [79, 222] on button "button" at bounding box center [76, 218] width 13 height 19
type input "0"
click at [147, 99] on input "checkbox" at bounding box center [228, 95] width 397 height 20
checkbox input "false"
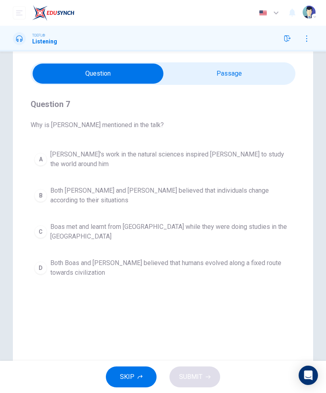
scroll to position [22, 0]
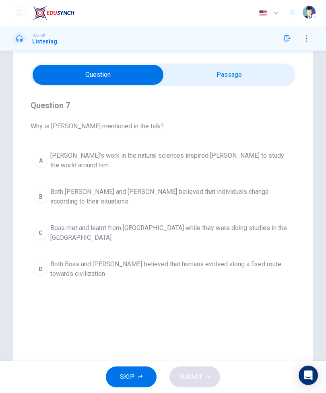
click at [275, 152] on button "A [PERSON_NAME]'s work in the natural sciences inspired [PERSON_NAME] to study …" at bounding box center [163, 160] width 265 height 27
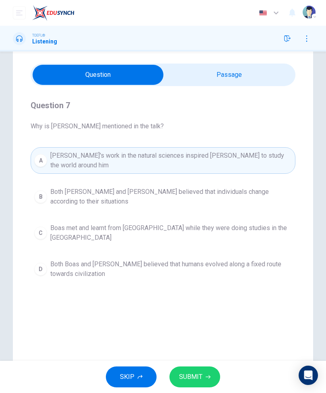
click at [48, 184] on button "B Both [PERSON_NAME] and [PERSON_NAME] believed that individuals change accordi…" at bounding box center [163, 197] width 265 height 27
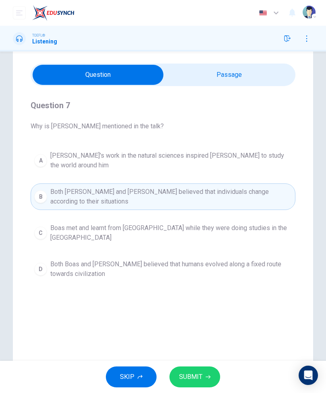
click at [211, 374] on button "SUBMIT" at bounding box center [194, 377] width 51 height 21
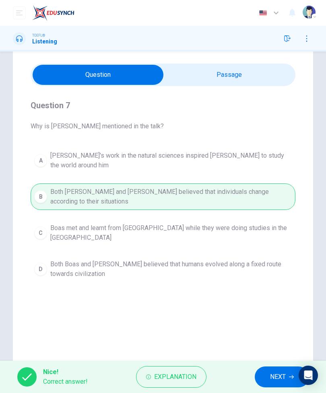
click at [277, 376] on span "NEXT" at bounding box center [278, 377] width 16 height 11
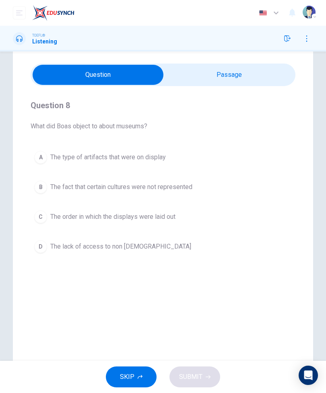
click at [142, 185] on span "The fact that certain cultures were not represented" at bounding box center [121, 187] width 142 height 10
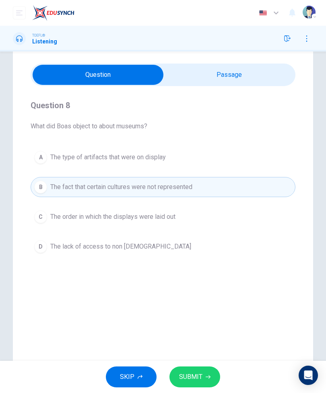
click at [202, 376] on button "SUBMIT" at bounding box center [194, 377] width 51 height 21
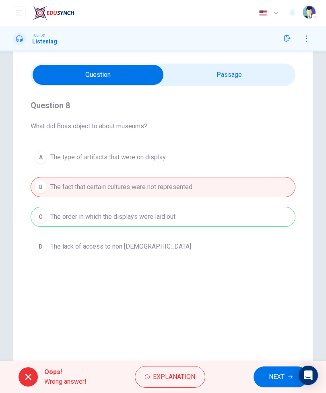
click at [187, 219] on div "A The type of artifacts that were on display B The fact that certain cultures w…" at bounding box center [163, 201] width 265 height 109
click at [264, 379] on button "NEXT" at bounding box center [281, 377] width 54 height 21
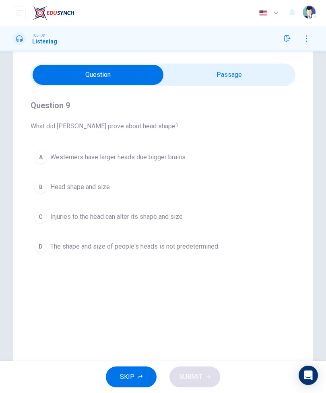
click at [195, 151] on button "A [DEMOGRAPHIC_DATA] have larger heads due bigger brains" at bounding box center [163, 157] width 265 height 20
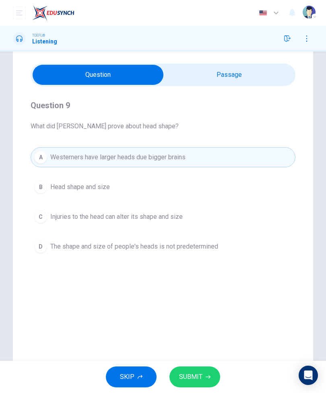
click at [208, 377] on icon "button" at bounding box center [208, 378] width 5 height 4
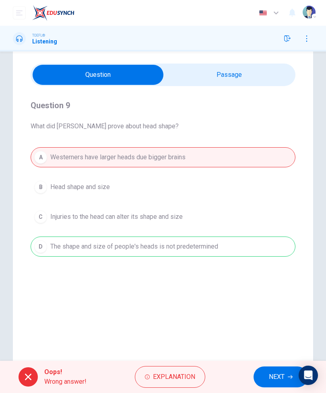
click at [275, 260] on div "Question 9 What did Boas prove about head shape? A [DEMOGRAPHIC_DATA] have larg…" at bounding box center [163, 178] width 265 height 184
click at [269, 251] on div "A [DEMOGRAPHIC_DATA] have larger heads due bigger brains B Head shape and size …" at bounding box center [163, 201] width 265 height 109
click at [277, 375] on span "NEXT" at bounding box center [277, 377] width 16 height 11
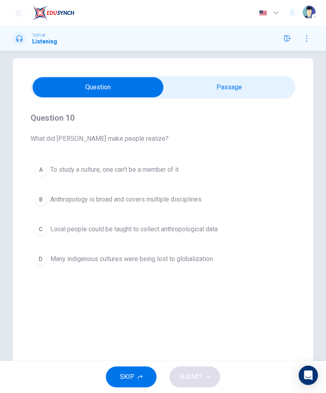
scroll to position [4, 0]
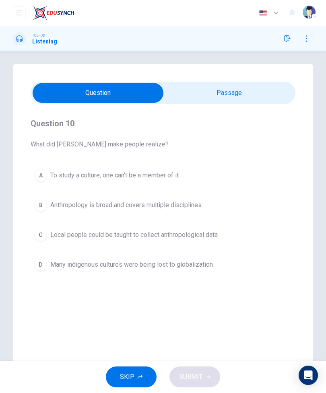
click at [154, 205] on span "Anthropology is broad and covers multiple disciplines" at bounding box center [125, 205] width 151 height 10
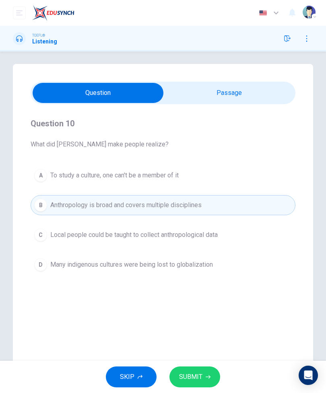
click at [201, 376] on span "SUBMIT" at bounding box center [190, 377] width 23 height 11
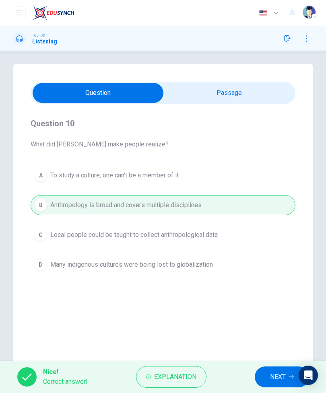
click at [278, 372] on span "NEXT" at bounding box center [278, 377] width 16 height 11
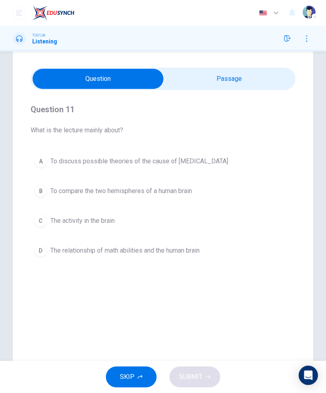
scroll to position [11, 0]
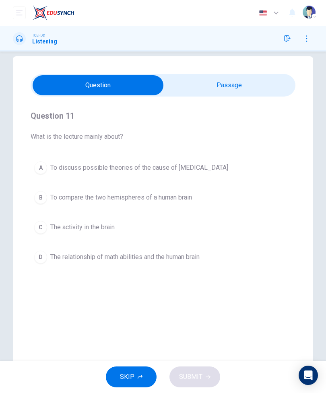
click at [263, 81] on input "checkbox" at bounding box center [97, 85] width 397 height 20
checkbox input "true"
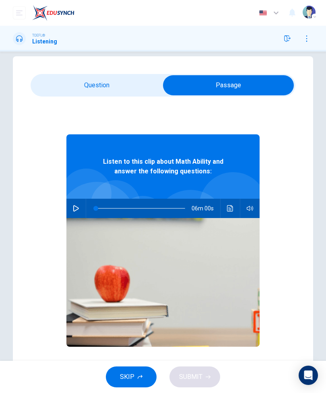
click at [77, 208] on icon "button" at bounding box center [76, 208] width 6 height 6
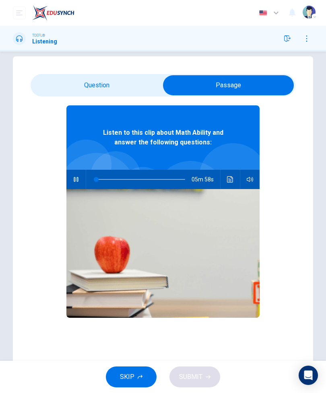
scroll to position [29, 0]
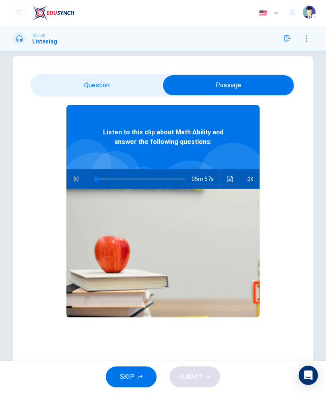
click at [81, 180] on button "button" at bounding box center [76, 178] width 13 height 19
type input "1"
click at [129, 88] on input "checkbox" at bounding box center [228, 85] width 397 height 20
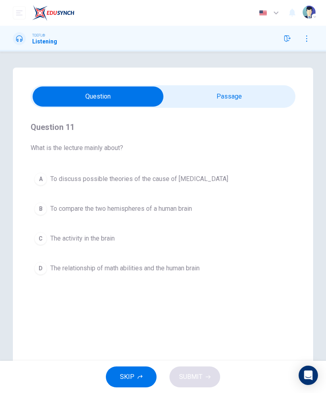
scroll to position [0, 0]
click at [264, 90] on input "checkbox" at bounding box center [97, 97] width 397 height 20
checkbox input "true"
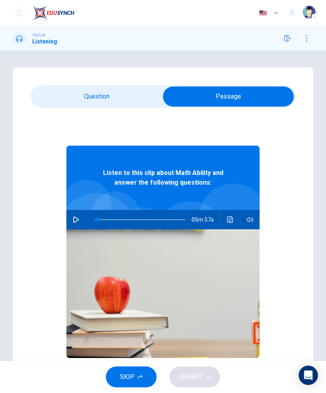
click at [78, 224] on button "button" at bounding box center [76, 219] width 13 height 19
click at [78, 217] on icon "button" at bounding box center [76, 220] width 6 height 6
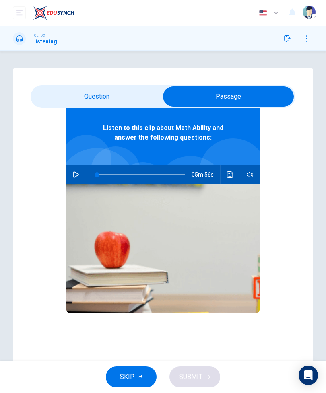
scroll to position [45, 0]
click at [81, 176] on button "button" at bounding box center [76, 174] width 13 height 19
type input "2"
click at [147, 101] on input "checkbox" at bounding box center [228, 97] width 397 height 20
checkbox input "false"
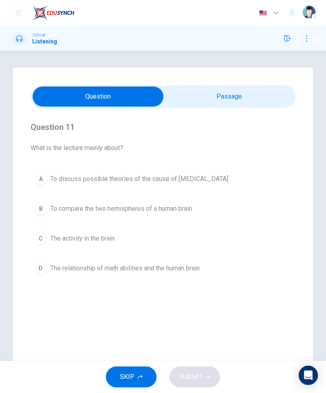
scroll to position [0, 0]
type input "3"
click at [249, 104] on input "checkbox" at bounding box center [97, 97] width 397 height 20
checkbox input "true"
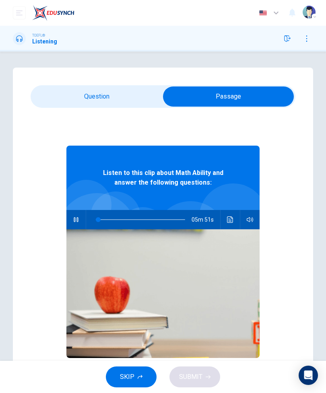
click at [80, 226] on button "button" at bounding box center [76, 219] width 13 height 19
type input "3"
click at [123, 106] on input "checkbox" at bounding box center [228, 97] width 397 height 20
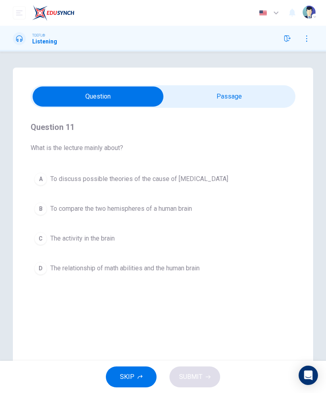
click at [219, 95] on input "checkbox" at bounding box center [97, 97] width 397 height 20
checkbox input "true"
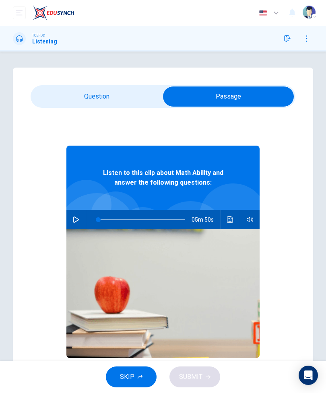
click at [42, 386] on div "SKIP SUBMIT" at bounding box center [163, 377] width 326 height 32
click at [80, 221] on button "button" at bounding box center [76, 219] width 13 height 19
type input "0"
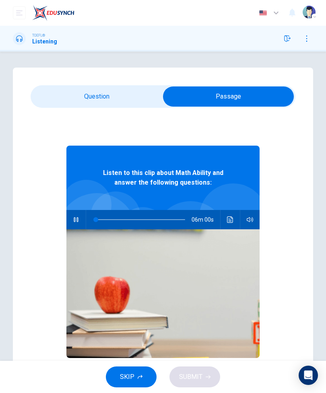
click at [124, 99] on input "checkbox" at bounding box center [228, 97] width 397 height 20
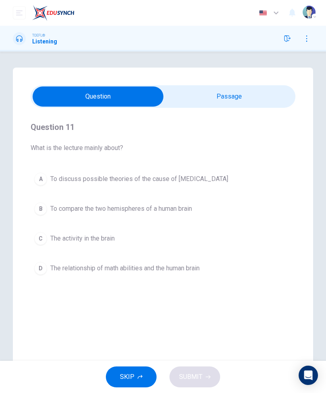
click at [256, 103] on input "checkbox" at bounding box center [97, 97] width 397 height 20
checkbox input "true"
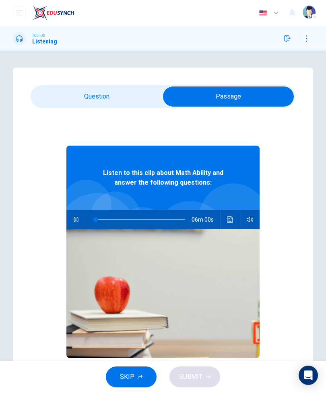
click at [82, 217] on button "button" at bounding box center [76, 219] width 13 height 19
click at [82, 221] on button "button" at bounding box center [76, 219] width 13 height 19
click at [81, 225] on button "button" at bounding box center [76, 219] width 13 height 19
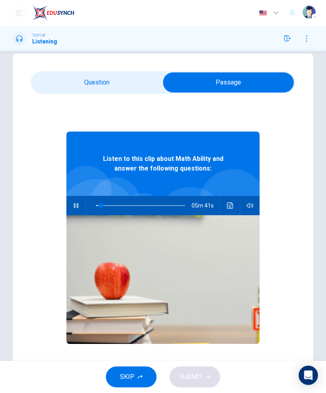
scroll to position [14, 0]
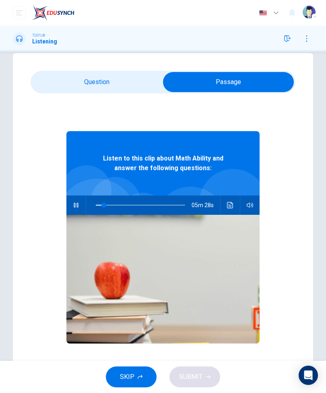
type input "9"
click at [96, 77] on input "checkbox" at bounding box center [228, 82] width 397 height 20
checkbox input "false"
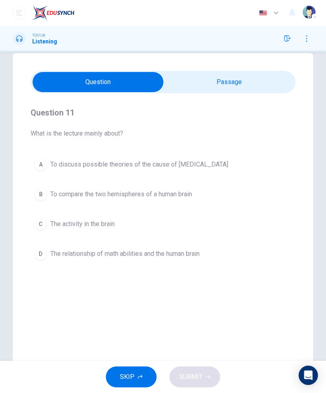
type input "10"
click at [208, 80] on input "checkbox" at bounding box center [97, 82] width 397 height 20
checkbox input "true"
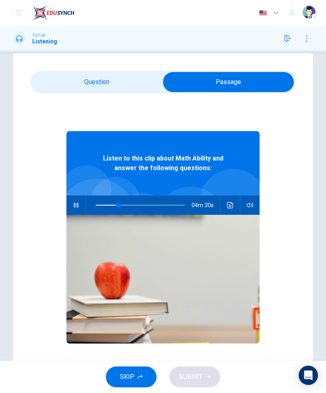
click at [68, 215] on img at bounding box center [162, 279] width 193 height 129
click at [67, 213] on div "04m 30s" at bounding box center [162, 205] width 193 height 19
click at [73, 208] on icon "button" at bounding box center [76, 205] width 6 height 6
click at [120, 209] on span at bounding box center [140, 205] width 89 height 17
click at [76, 206] on icon "button" at bounding box center [76, 205] width 6 height 6
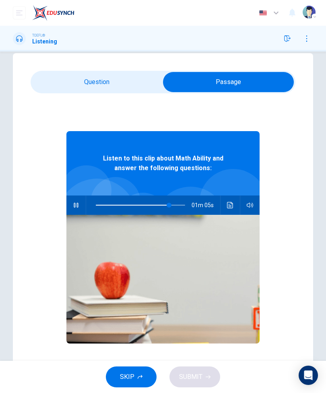
type input "82"
click at [143, 89] on input "checkbox" at bounding box center [228, 82] width 397 height 20
checkbox input "false"
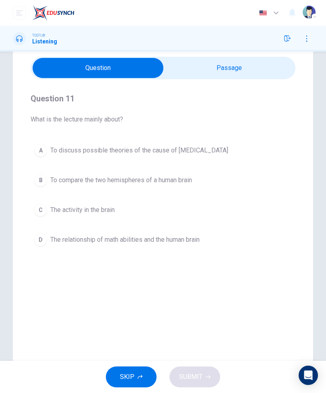
scroll to position [31, 0]
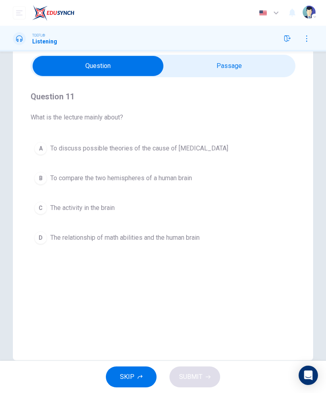
click at [240, 149] on button "A To discuss possible theories of the cause of [MEDICAL_DATA]" at bounding box center [163, 148] width 265 height 20
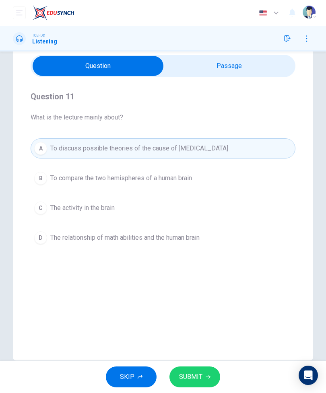
click at [243, 201] on button "C The activity in the brain" at bounding box center [163, 208] width 265 height 20
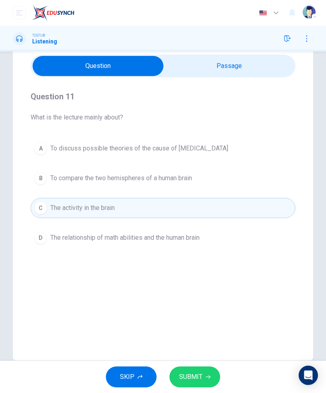
click at [232, 242] on button "D The relationship of math abilities and the human brain" at bounding box center [163, 238] width 265 height 20
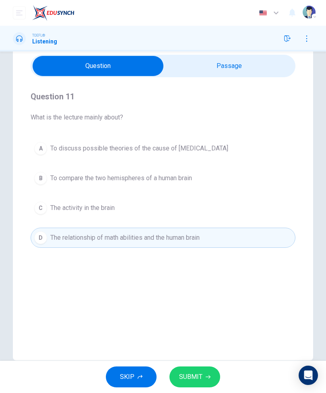
click at [214, 384] on button "SUBMIT" at bounding box center [194, 377] width 51 height 21
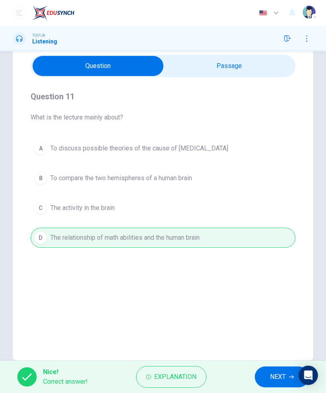
click at [272, 378] on span "NEXT" at bounding box center [278, 377] width 16 height 11
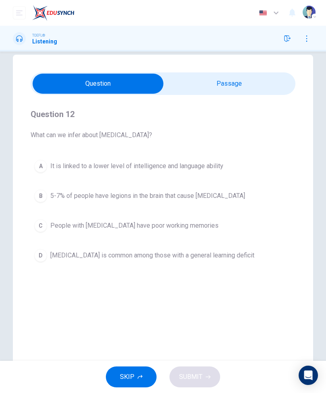
scroll to position [11, 0]
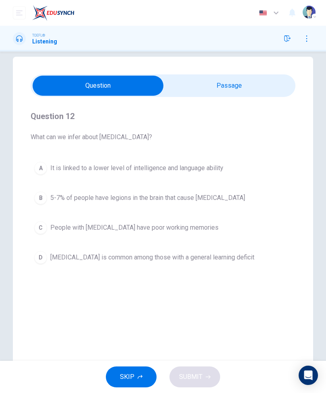
click at [216, 237] on button "C People with [MEDICAL_DATA] have poor working memories" at bounding box center [163, 228] width 265 height 20
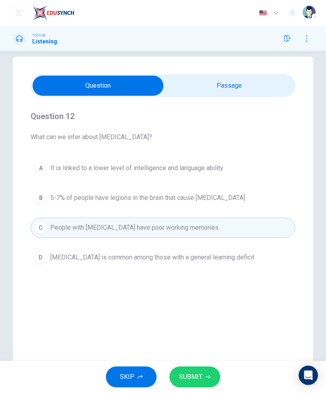
click at [205, 372] on button "SUBMIT" at bounding box center [194, 377] width 51 height 21
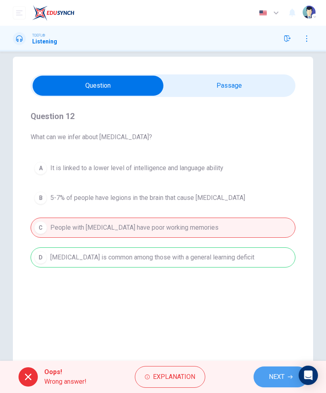
click at [269, 373] on span "NEXT" at bounding box center [277, 377] width 16 height 11
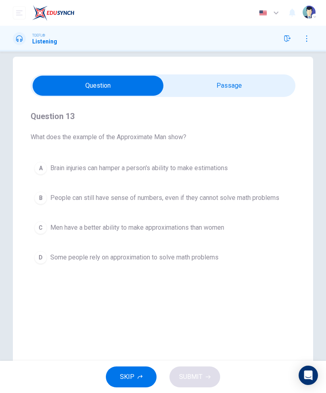
click at [253, 343] on div "Question 13 What does the example of the Approximate Man show? A Brain injuries…" at bounding box center [163, 219] width 300 height 324
click at [246, 302] on div "Question 13 What does the example of the Approximate Man show? A Brain injuries…" at bounding box center [163, 219] width 300 height 324
click at [250, 339] on div "Question 13 What does the example of the Approximate Man show? A Brain injuries…" at bounding box center [163, 219] width 300 height 324
click at [250, 207] on button "B People can still have sense of numbers, even if they cannot solve math proble…" at bounding box center [163, 198] width 265 height 20
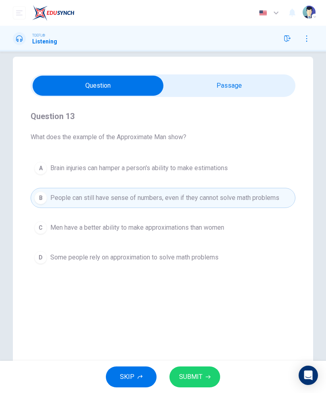
click at [213, 369] on button "SUBMIT" at bounding box center [194, 377] width 51 height 21
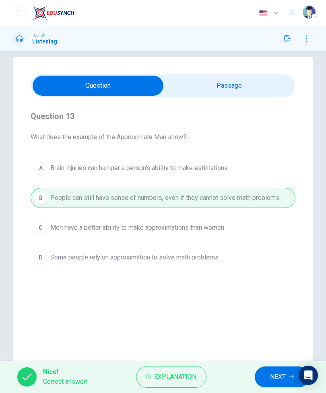
click at [280, 380] on span "NEXT" at bounding box center [278, 377] width 16 height 11
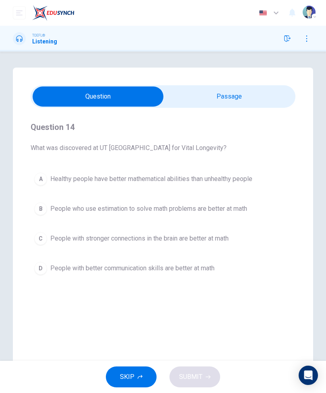
scroll to position [0, 0]
click at [260, 305] on div "Question 14 What was discovered at UT [GEOGRAPHIC_DATA] for [PERSON_NAME]? A He…" at bounding box center [163, 230] width 300 height 324
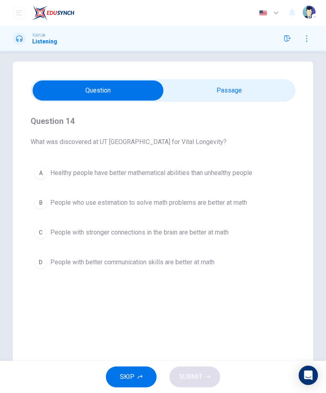
scroll to position [7, 0]
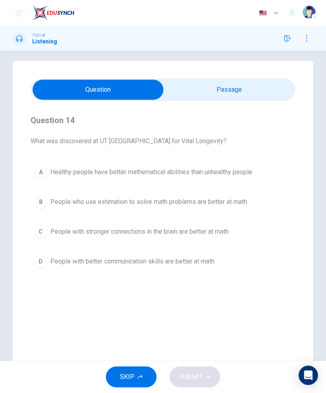
click at [242, 236] on button "C People with stronger connections in the brain are better at math" at bounding box center [163, 232] width 265 height 20
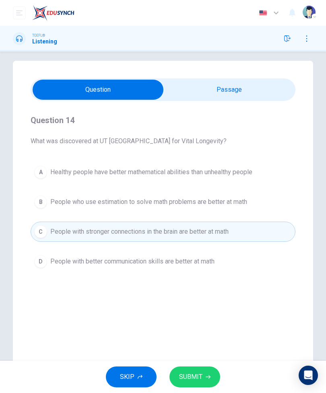
click at [212, 386] on button "SUBMIT" at bounding box center [194, 377] width 51 height 21
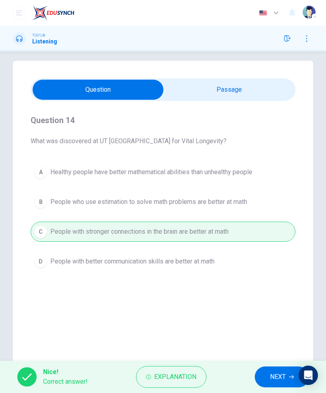
click at [279, 377] on span "NEXT" at bounding box center [278, 377] width 16 height 11
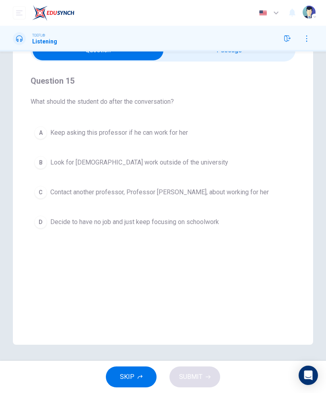
scroll to position [46, 0]
click at [222, 223] on button "D Decide to have no job and just keep focusing on schoolwork" at bounding box center [163, 222] width 265 height 20
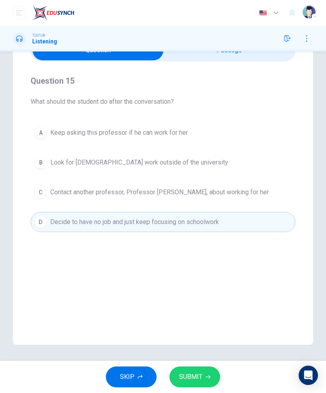
click at [208, 377] on icon "button" at bounding box center [208, 377] width 5 height 5
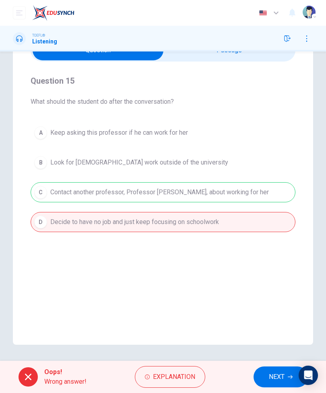
click at [263, 387] on button "NEXT" at bounding box center [281, 377] width 54 height 21
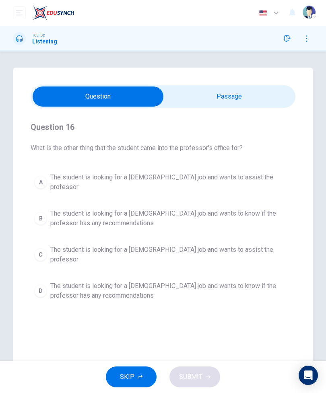
scroll to position [0, 0]
click at [282, 205] on button "B The student is looking for a [DEMOGRAPHIC_DATA] job and wants to know if the …" at bounding box center [163, 218] width 265 height 27
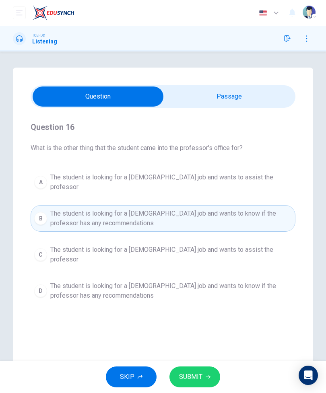
click at [214, 373] on button "SUBMIT" at bounding box center [194, 377] width 51 height 21
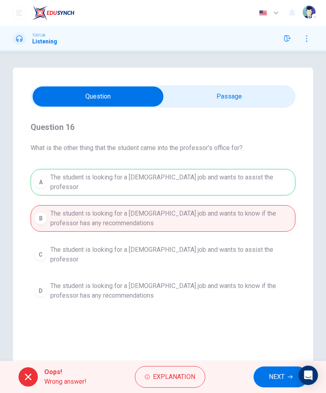
click at [274, 385] on button "NEXT" at bounding box center [281, 377] width 54 height 21
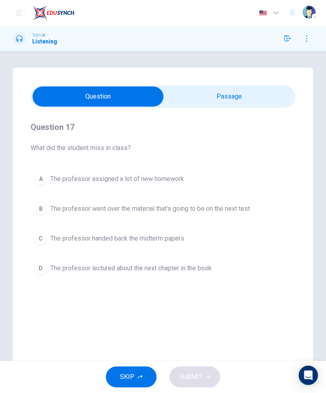
click at [250, 207] on span "The professor went over the material that's going to be on the next test" at bounding box center [150, 209] width 200 height 10
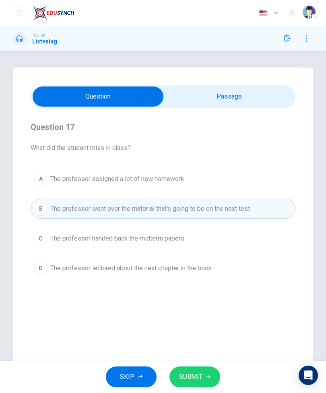
click at [196, 384] on button "SUBMIT" at bounding box center [194, 377] width 51 height 21
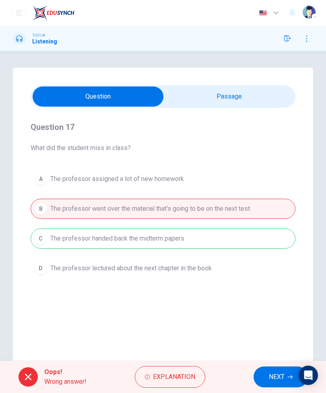
click at [272, 374] on span "NEXT" at bounding box center [277, 377] width 16 height 11
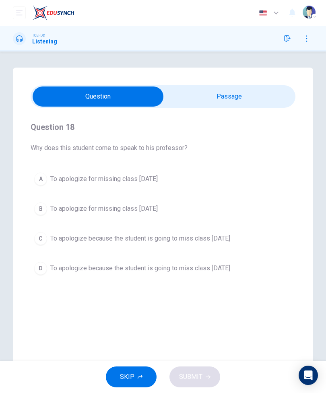
click at [230, 271] on span "To apologize because the student is going to miss class [DATE]" at bounding box center [140, 269] width 180 height 10
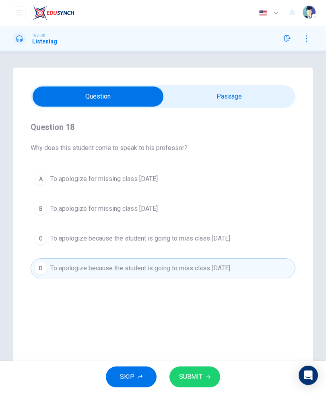
click at [215, 377] on button "SUBMIT" at bounding box center [194, 377] width 51 height 21
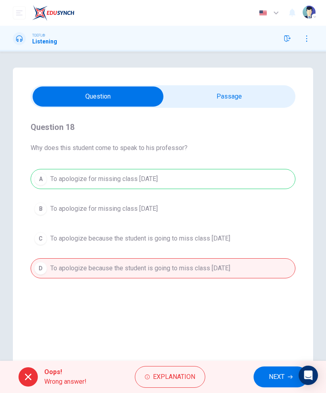
click at [277, 378] on span "NEXT" at bounding box center [277, 377] width 16 height 11
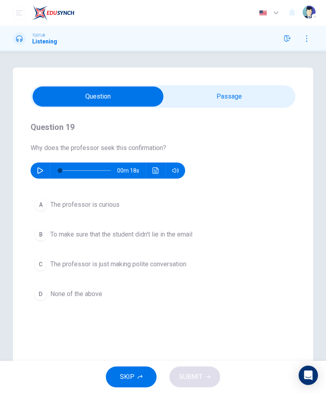
click at [294, 91] on input "checkbox" at bounding box center [97, 97] width 397 height 20
checkbox input "true"
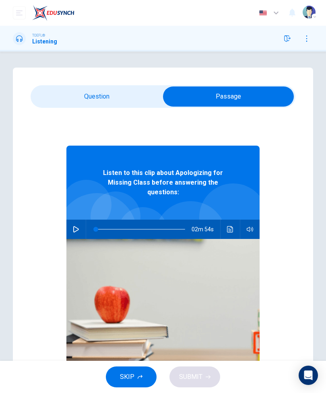
click at [281, 46] on div "TOEFL® Listening" at bounding box center [163, 39] width 326 height 26
click at [290, 38] on icon "button" at bounding box center [287, 38] width 6 height 6
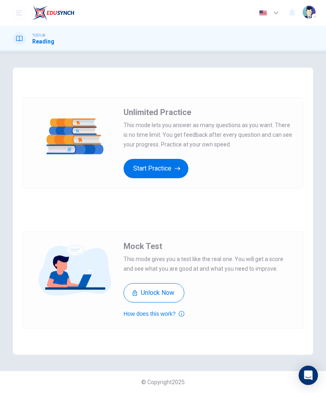
click at [178, 165] on icon "button" at bounding box center [178, 169] width 6 height 8
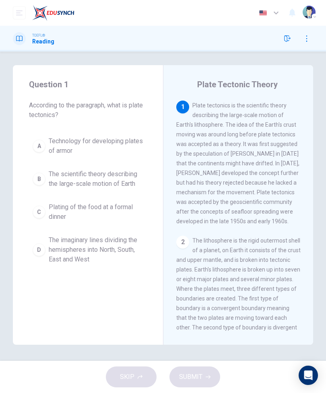
scroll to position [2, 0]
click at [125, 189] on button "B The scientific theory describing the large-scale motion of Earth" at bounding box center [88, 179] width 118 height 27
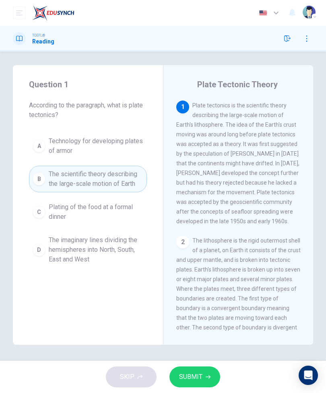
click at [207, 369] on button "SUBMIT" at bounding box center [194, 377] width 51 height 21
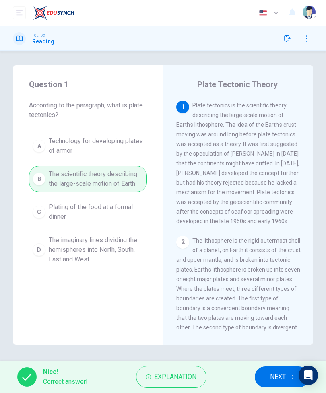
click at [271, 371] on button "NEXT" at bounding box center [282, 377] width 54 height 21
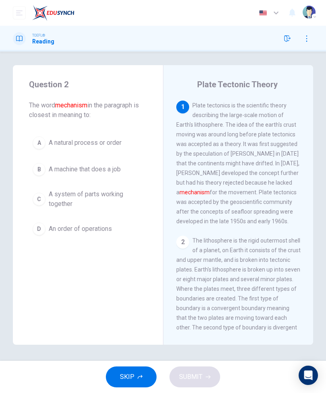
click at [265, 194] on span "Plate tectonics is the scientific theory describing the large-scale motion of E…" at bounding box center [237, 163] width 123 height 122
click at [265, 193] on span "Plate tectonics is the scientific theory describing the large-scale motion of E…" at bounding box center [237, 163] width 123 height 122
click at [143, 189] on button "C A system of parts working together" at bounding box center [88, 199] width 118 height 27
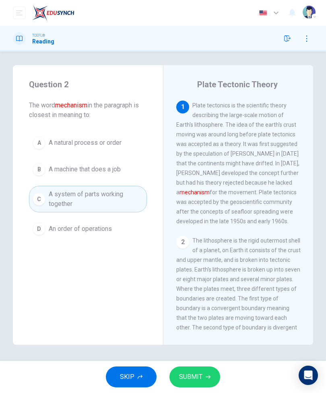
click at [209, 377] on icon "button" at bounding box center [208, 378] width 5 height 4
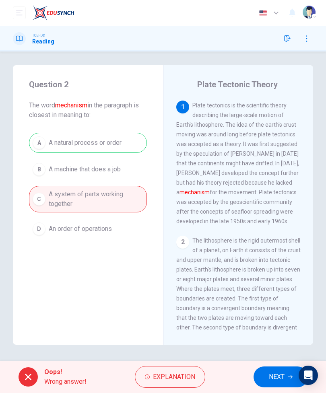
click at [271, 372] on span "NEXT" at bounding box center [277, 377] width 16 height 11
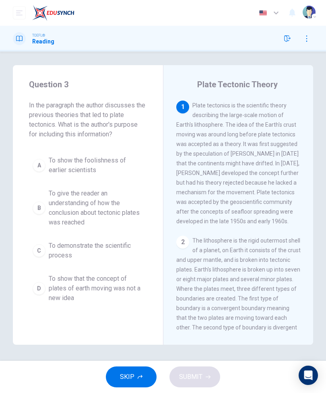
click at [242, 181] on span "Plate tectonics is the scientific theory describing the large-scale motion of E…" at bounding box center [237, 163] width 123 height 122
click at [322, 29] on div "TOEFL® Reading" at bounding box center [163, 39] width 326 height 26
click at [291, 192] on span "Plate tectonics is the scientific theory describing the large-scale motion of E…" at bounding box center [237, 163] width 123 height 122
click at [306, 150] on div "1 Plate tectonics is the scientific theory describing the large-scale motion of…" at bounding box center [243, 216] width 135 height 231
click at [205, 332] on div "Plate Tectonic Theory 1 Plate tectonics is the scientific theory describing the…" at bounding box center [238, 205] width 150 height 280
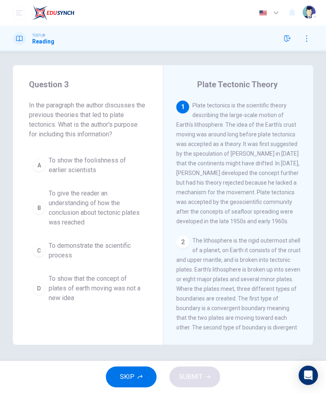
scroll to position [1, 0]
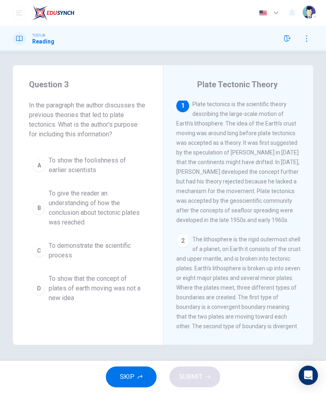
click at [0, 157] on div "Question 3 In the paragraph the author discusses the previous theories that led…" at bounding box center [163, 205] width 326 height 280
click at [4, 332] on div "Question 3 In the paragraph the author discusses the previous theories that led…" at bounding box center [163, 205] width 326 height 280
click at [3, 332] on div "Question 3 In the paragraph the author discusses the previous theories that led…" at bounding box center [163, 205] width 326 height 280
click at [290, 41] on icon "button" at bounding box center [287, 38] width 6 height 6
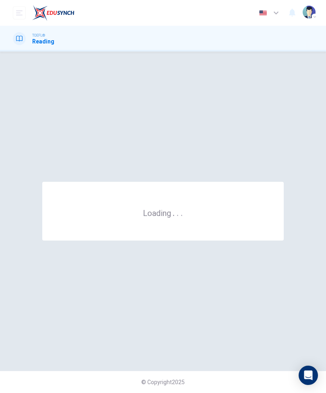
scroll to position [0, 0]
